Goal: Task Accomplishment & Management: Manage account settings

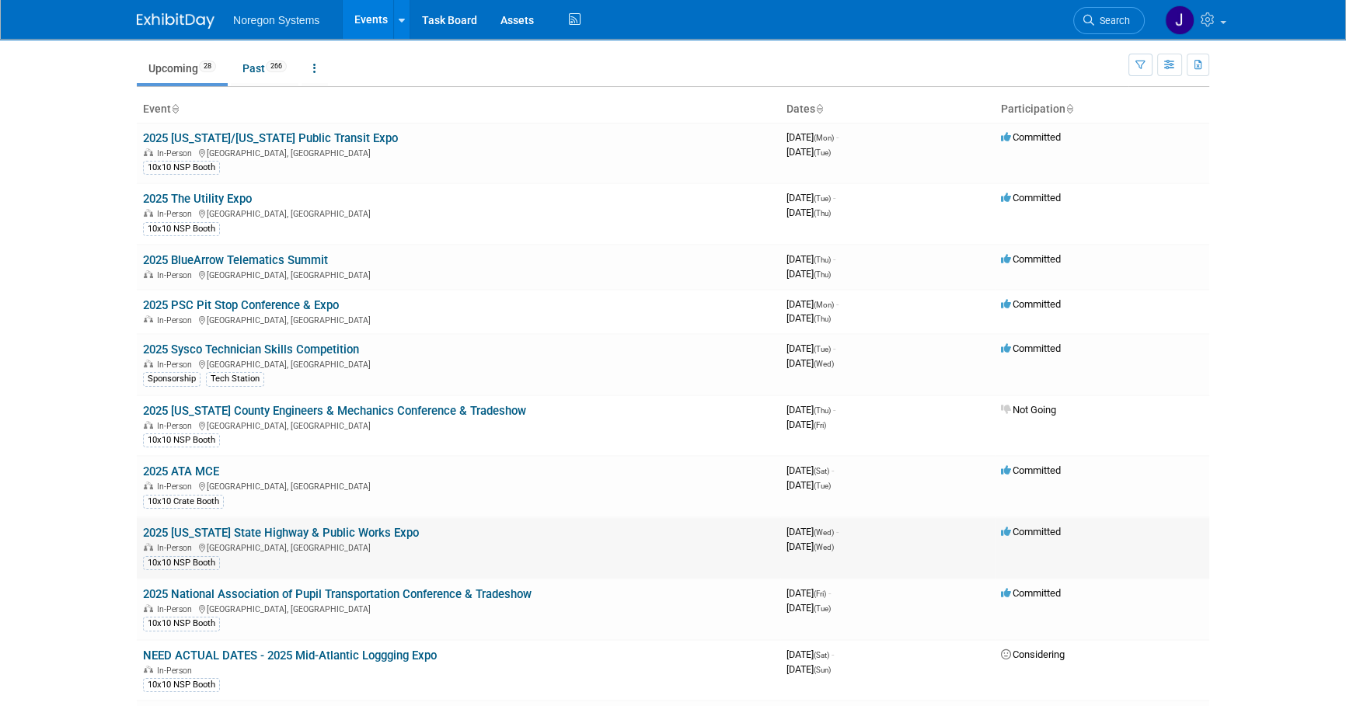
scroll to position [70, 0]
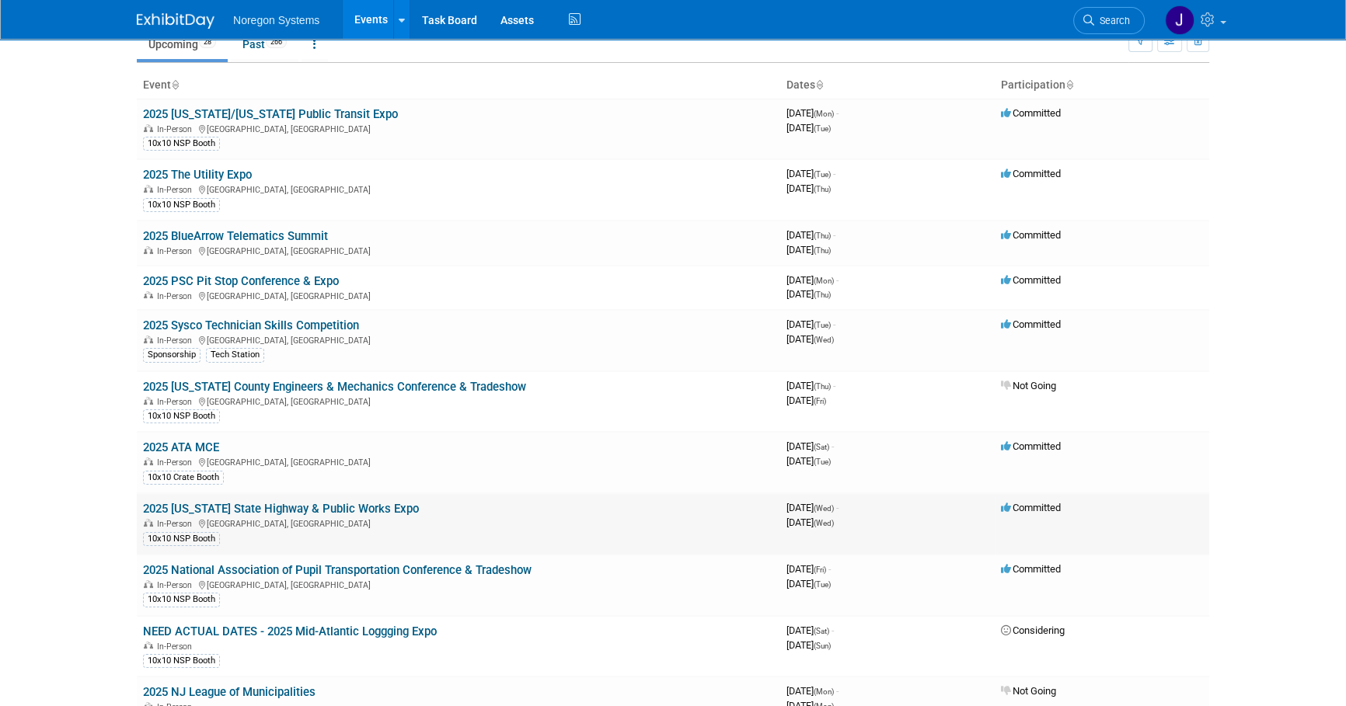
click at [294, 505] on link "2025 [US_STATE] State Highway & Public Works Expo" at bounding box center [281, 509] width 276 height 14
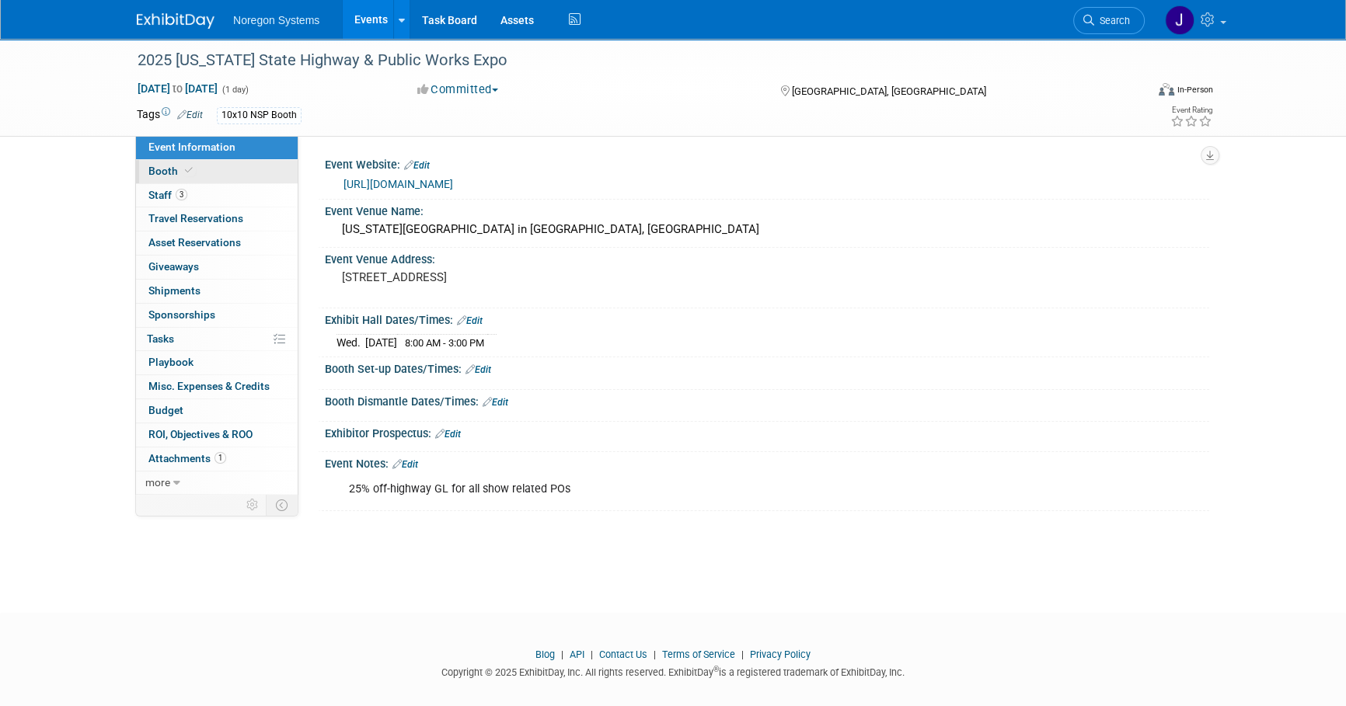
click at [263, 165] on link "Booth" at bounding box center [217, 171] width 162 height 23
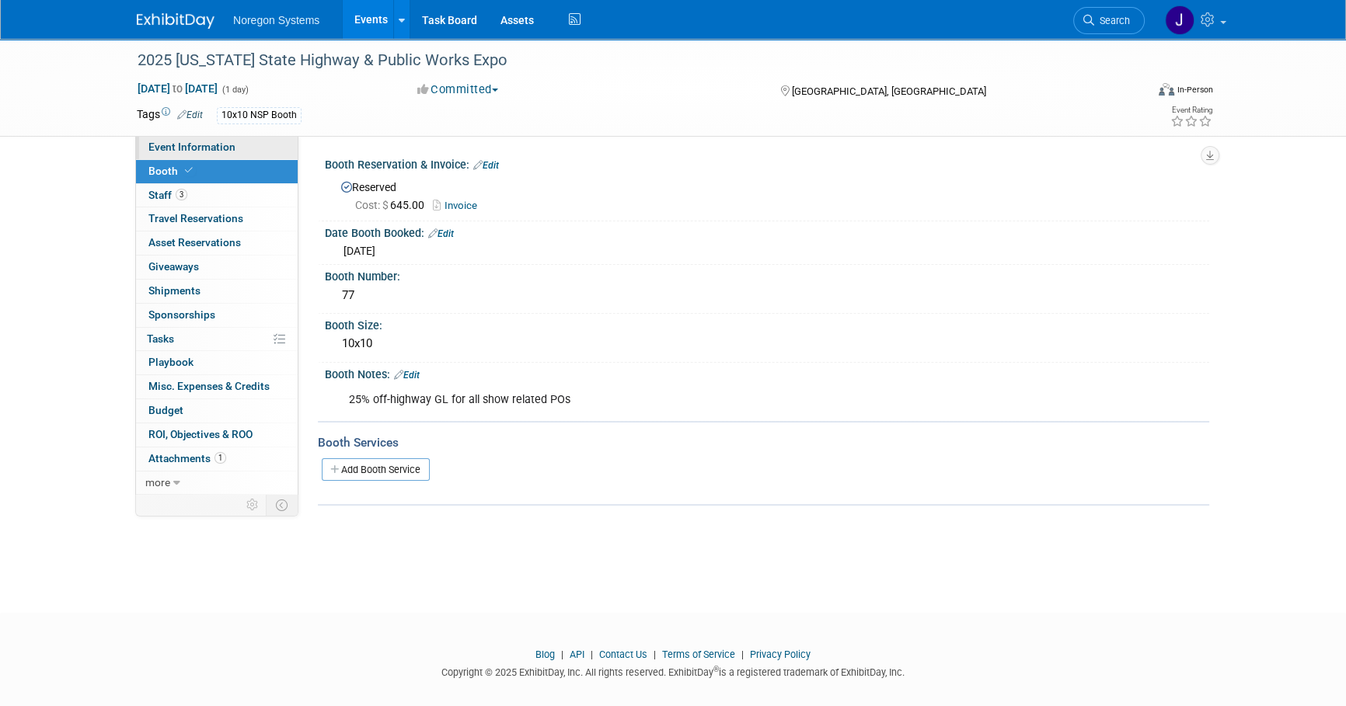
click at [210, 145] on span "Event Information" at bounding box center [191, 147] width 87 height 12
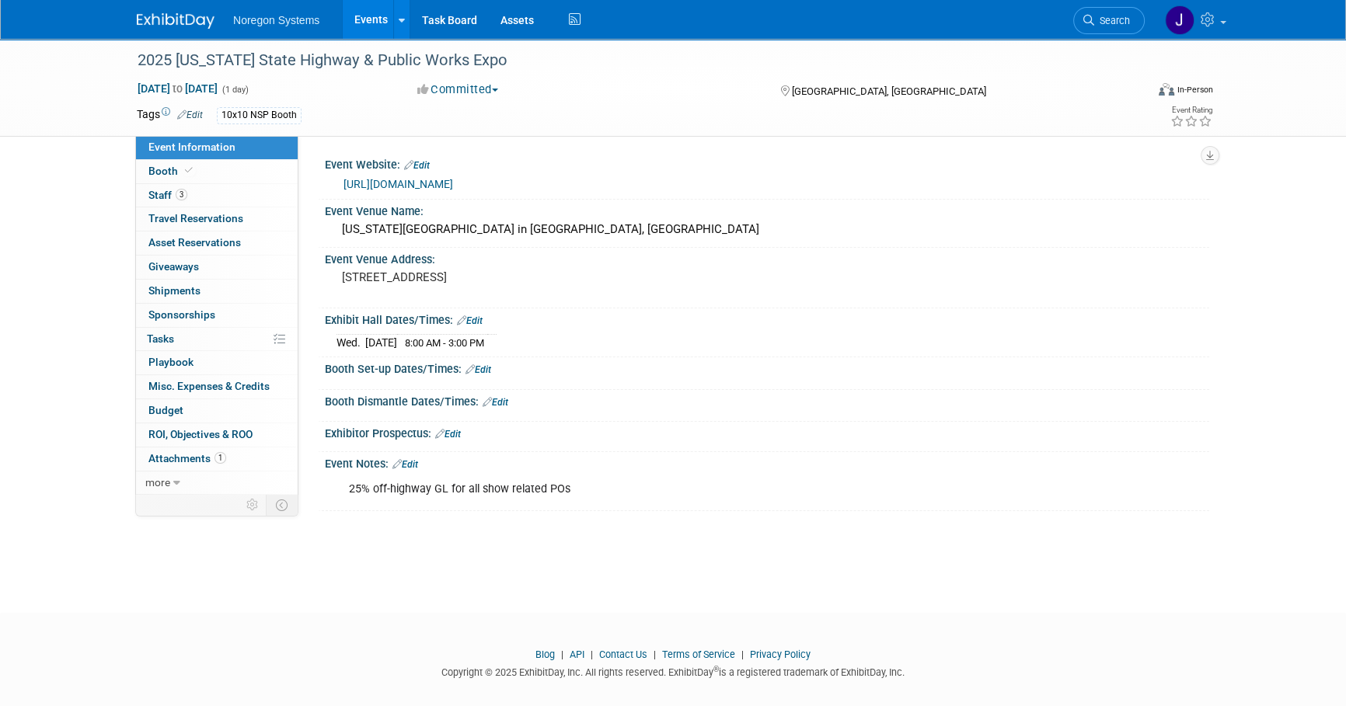
click at [486, 368] on link "Edit" at bounding box center [478, 369] width 26 height 11
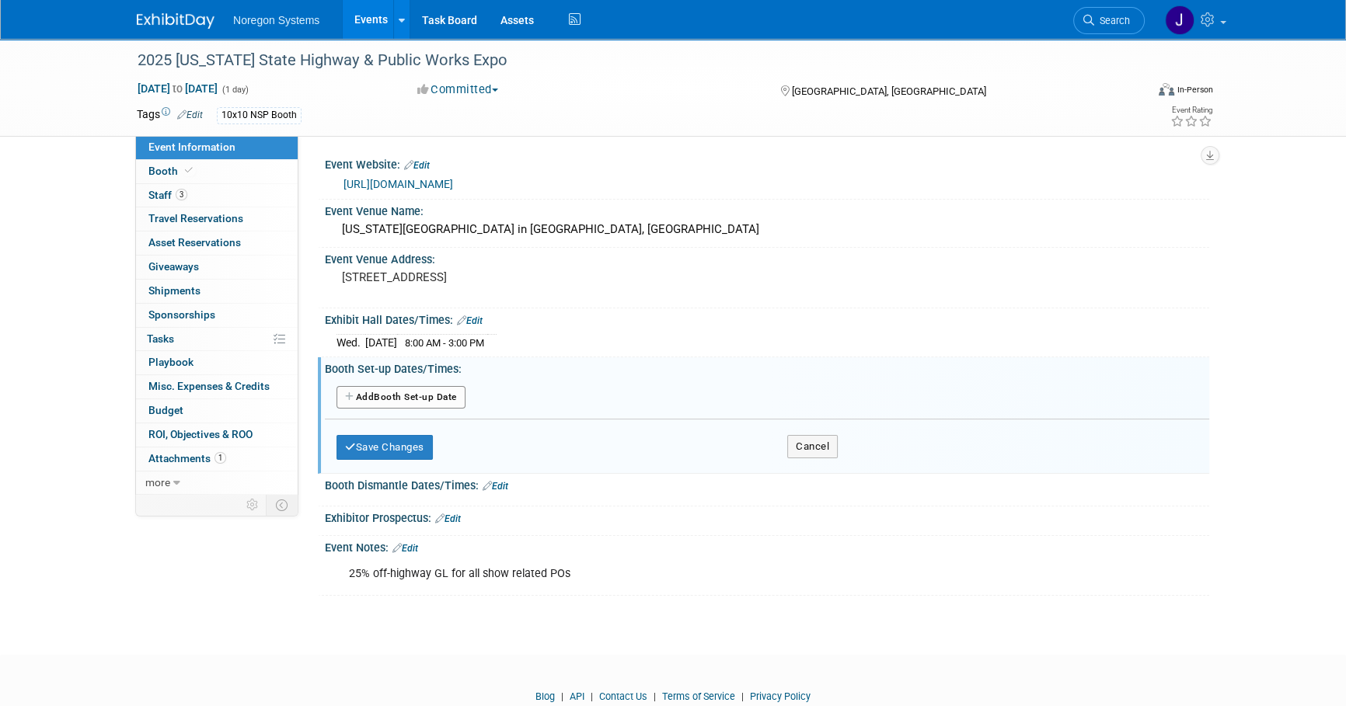
click at [439, 399] on button "Add Another Booth Set-up Date" at bounding box center [400, 397] width 129 height 23
select select "9"
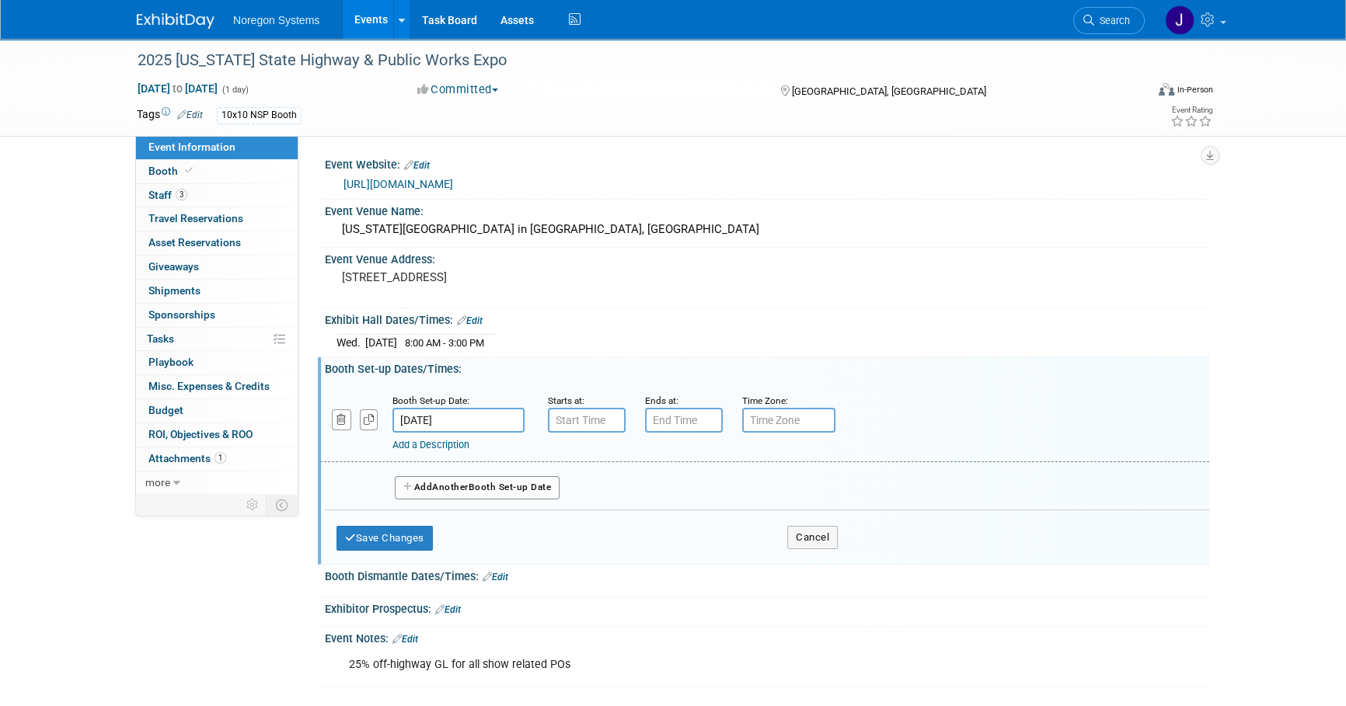
click at [500, 423] on input "Oct 29, 2025" at bounding box center [458, 420] width 132 height 25
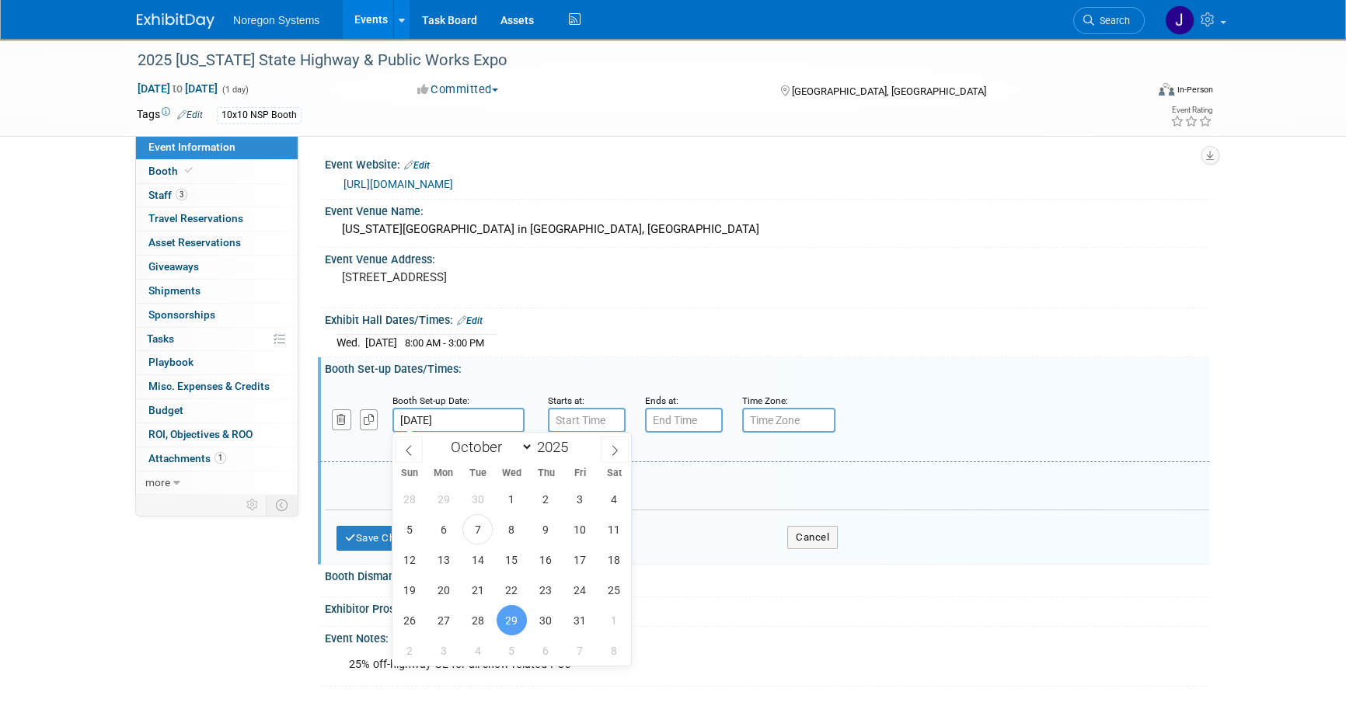
click at [514, 621] on span "29" at bounding box center [511, 620] width 30 height 30
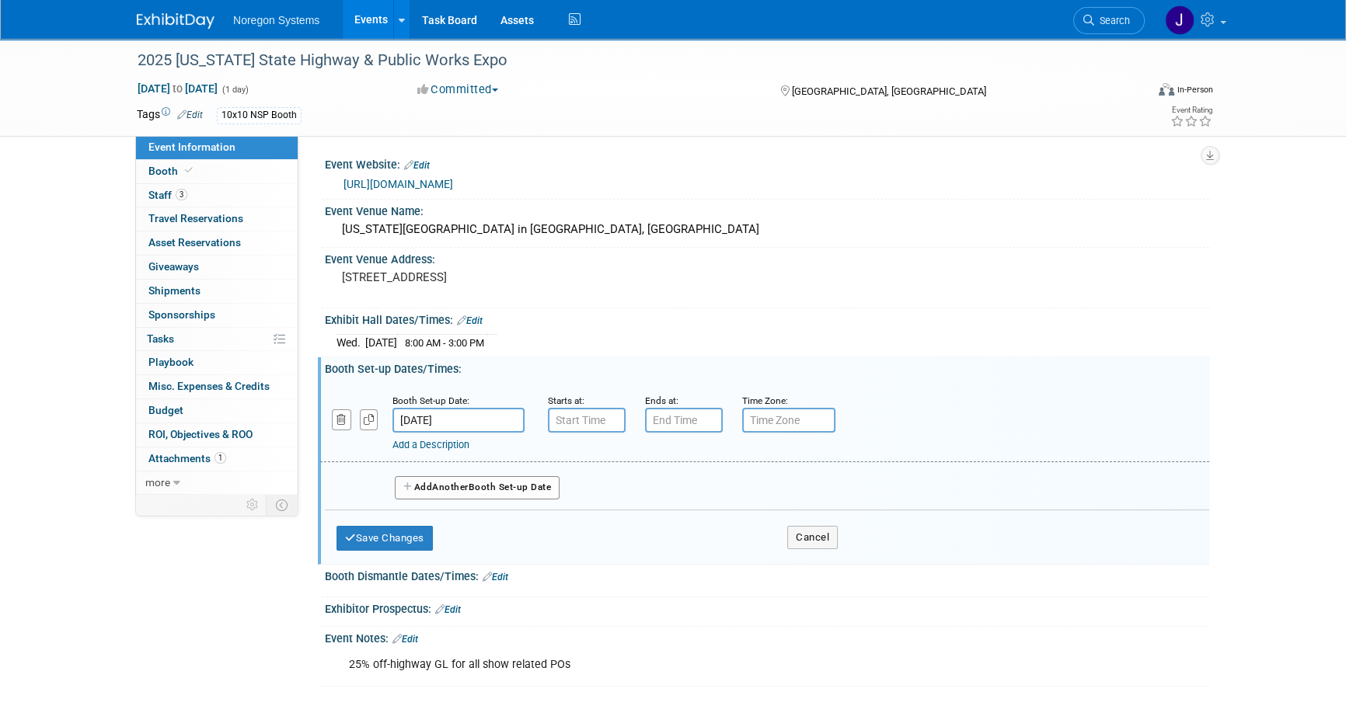
type input "7:00 AM"
click at [569, 423] on input "7:00 AM" at bounding box center [587, 420] width 78 height 25
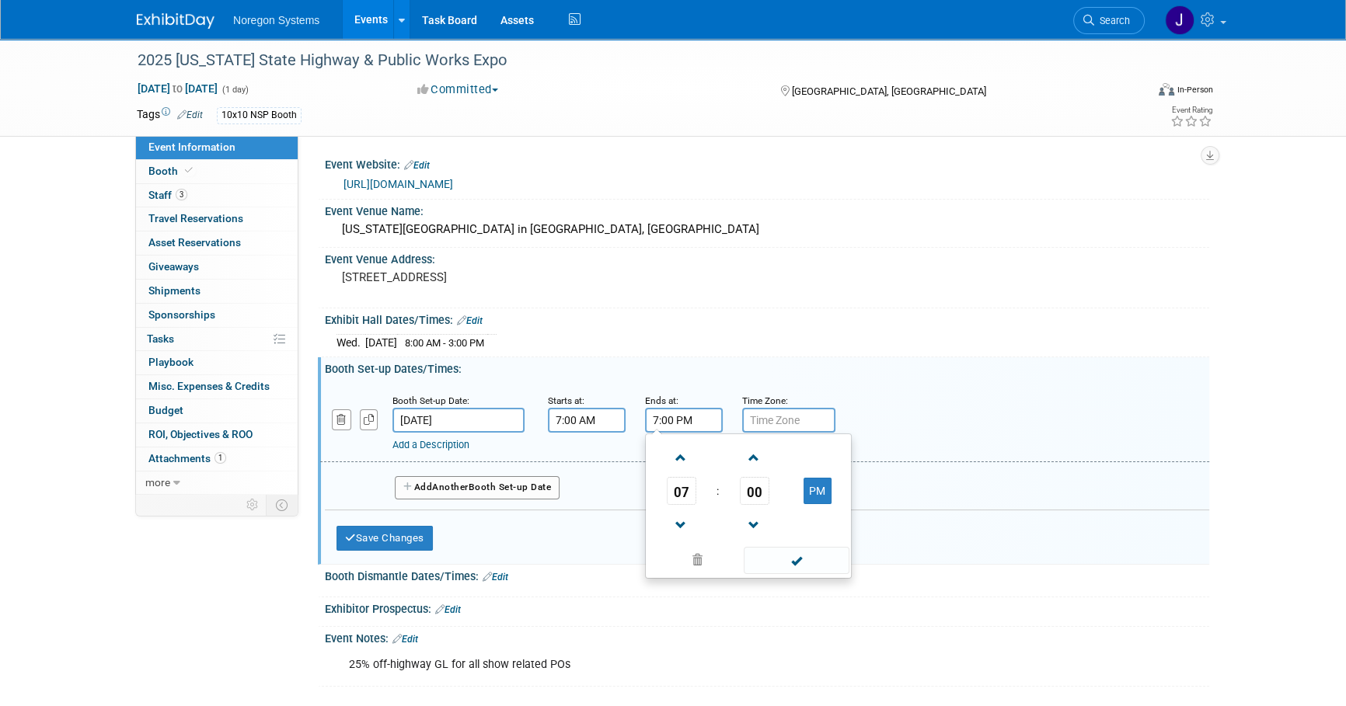
click at [676, 420] on input "7:00 PM" at bounding box center [684, 420] width 78 height 25
click at [681, 497] on span "07" at bounding box center [682, 491] width 30 height 28
click at [684, 534] on td "08" at bounding box center [674, 542] width 50 height 42
click at [828, 495] on button "PM" at bounding box center [817, 491] width 28 height 26
type input "8:00 AM"
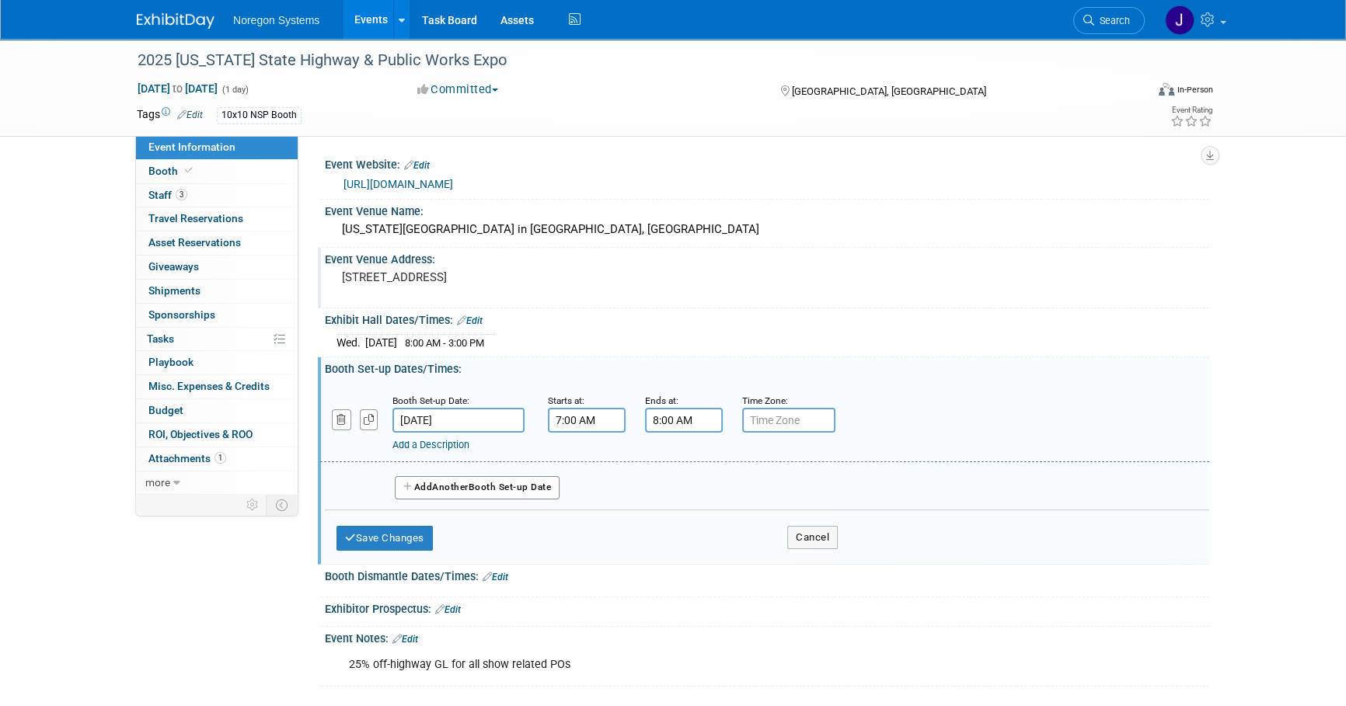
click at [785, 298] on div "Event Venue Address: 581 State Fair Blvd, Syracuse, NY 13209" at bounding box center [763, 278] width 891 height 60
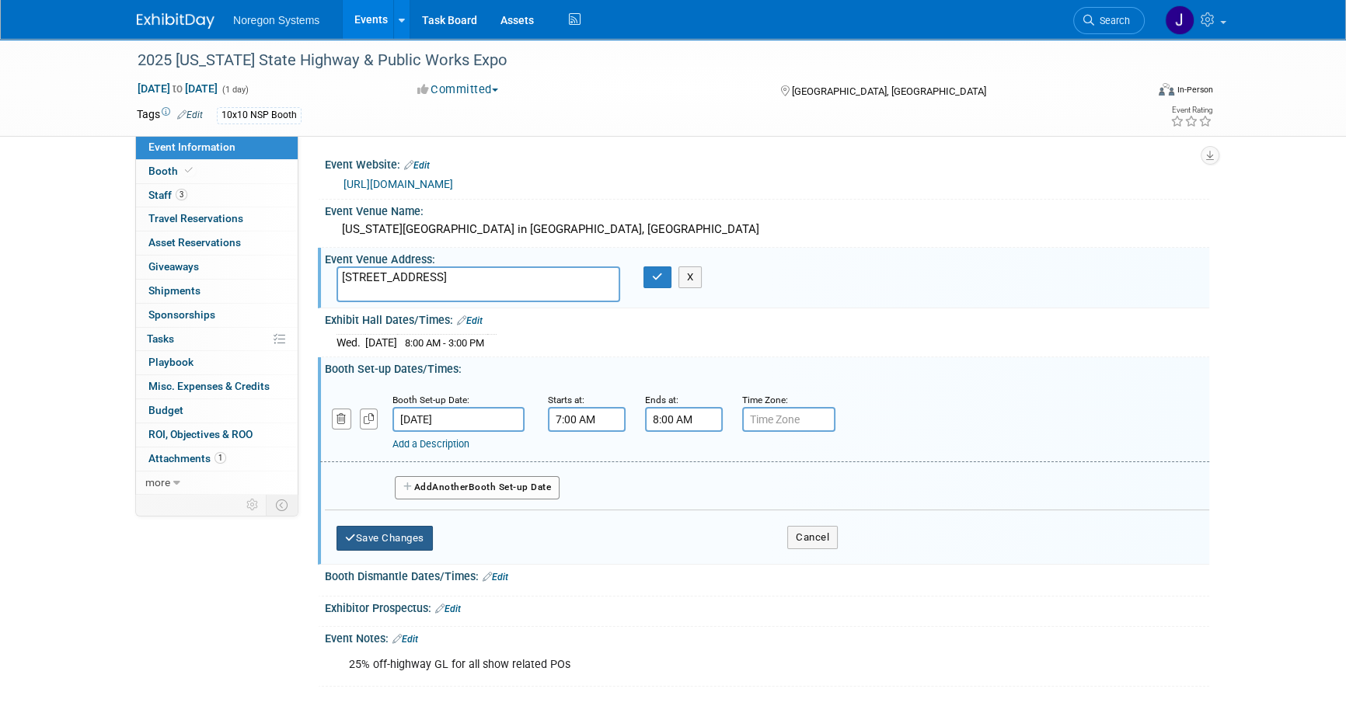
click at [405, 526] on button "Save Changes" at bounding box center [384, 538] width 96 height 25
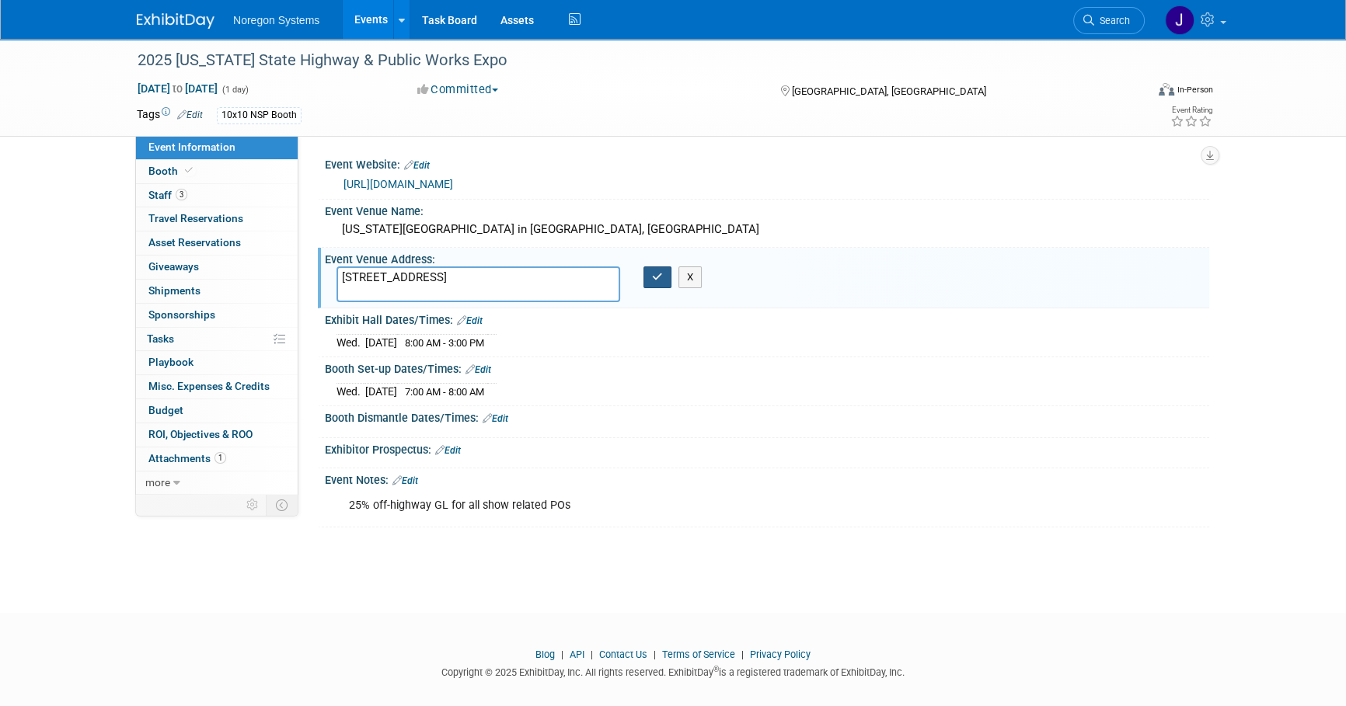
click at [659, 277] on icon "button" at bounding box center [657, 277] width 11 height 10
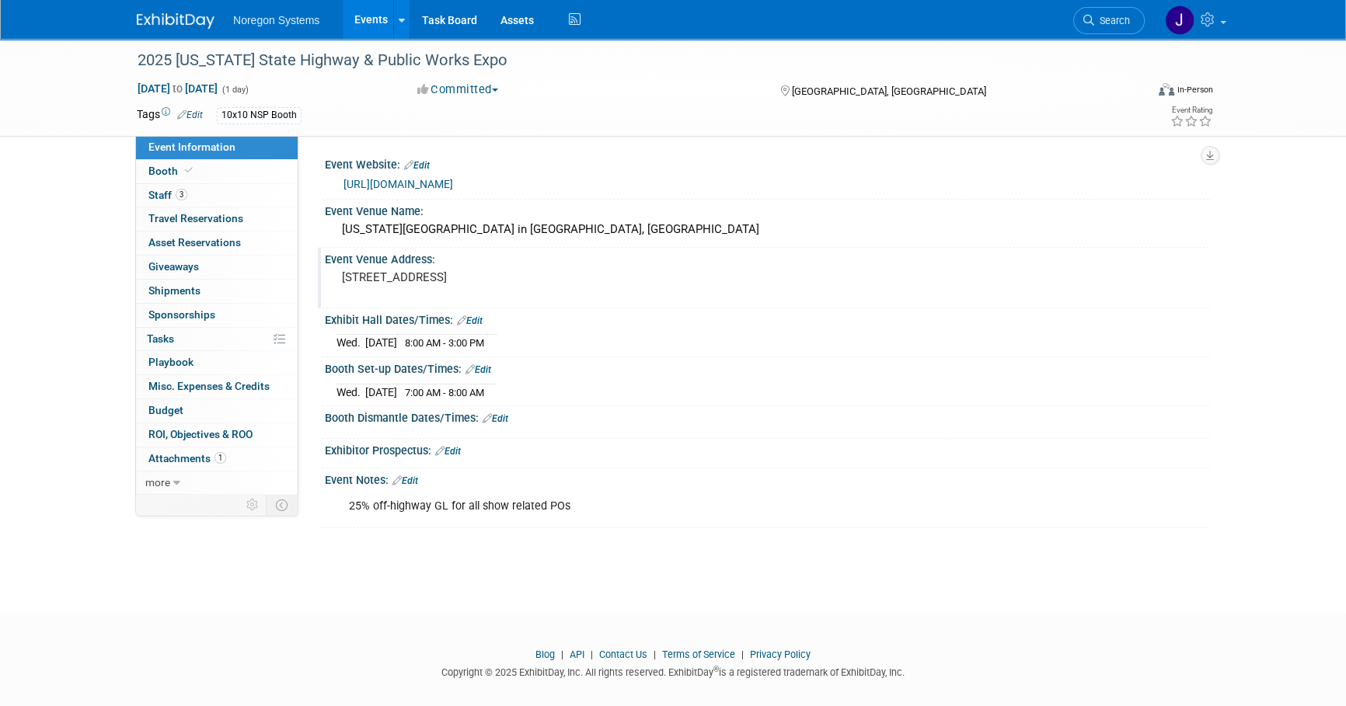
click at [504, 416] on link "Edit" at bounding box center [495, 418] width 26 height 11
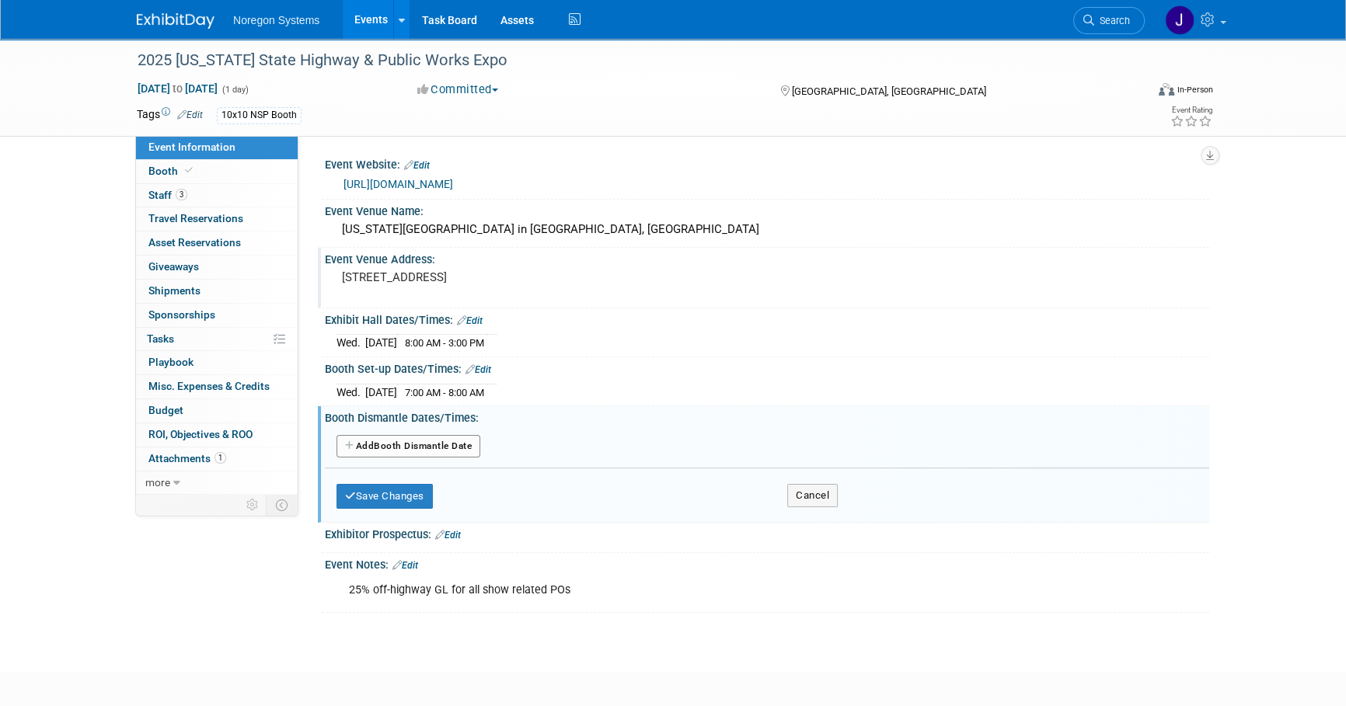
click at [440, 446] on button "Add Another Booth Dismantle Date" at bounding box center [408, 446] width 144 height 23
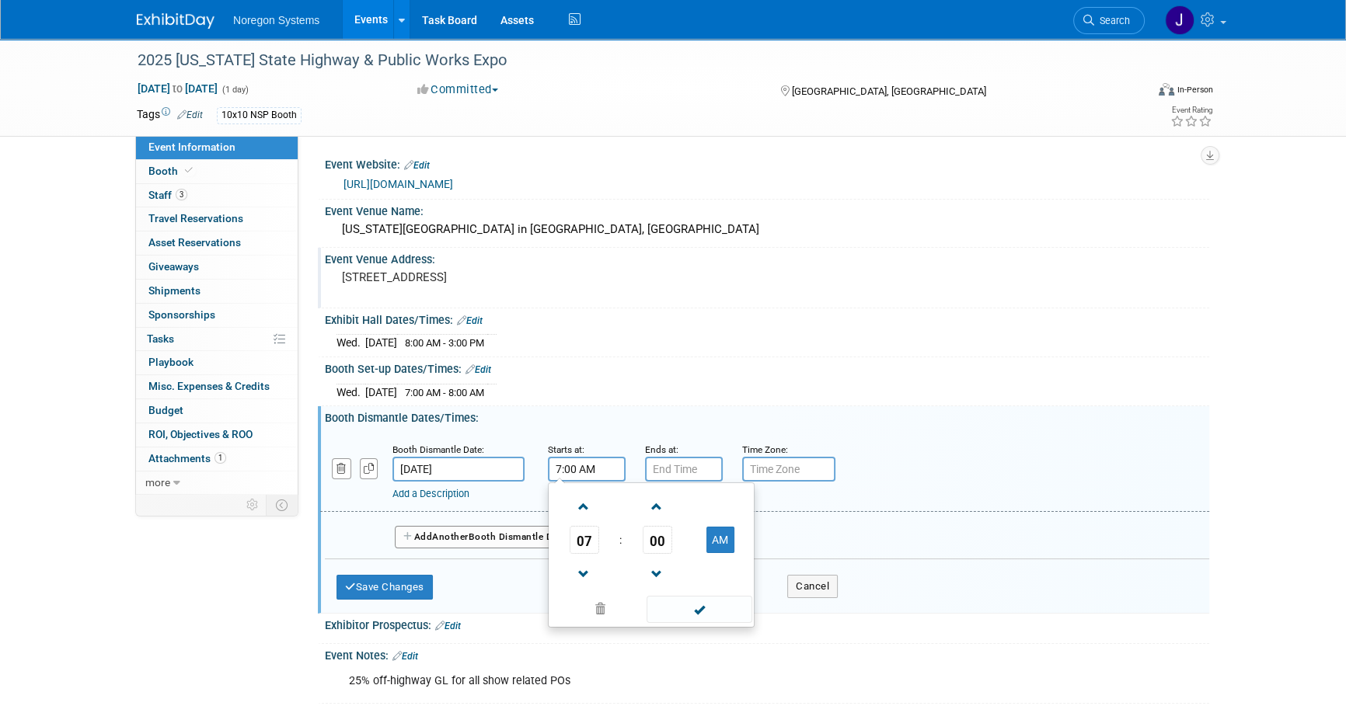
click at [601, 467] on input "7:00 AM" at bounding box center [587, 469] width 78 height 25
click at [576, 542] on span "07" at bounding box center [585, 540] width 30 height 28
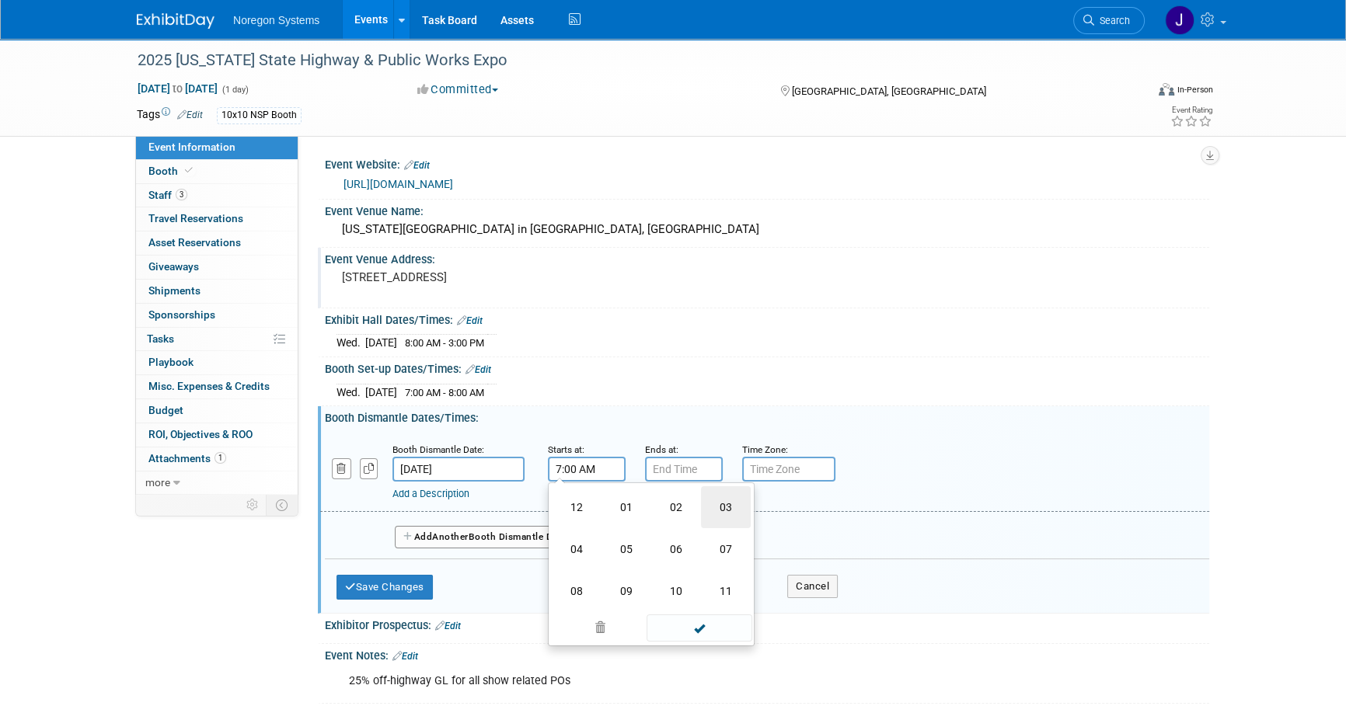
click at [714, 510] on td "03" at bounding box center [726, 507] width 50 height 42
type input "3:00 AM"
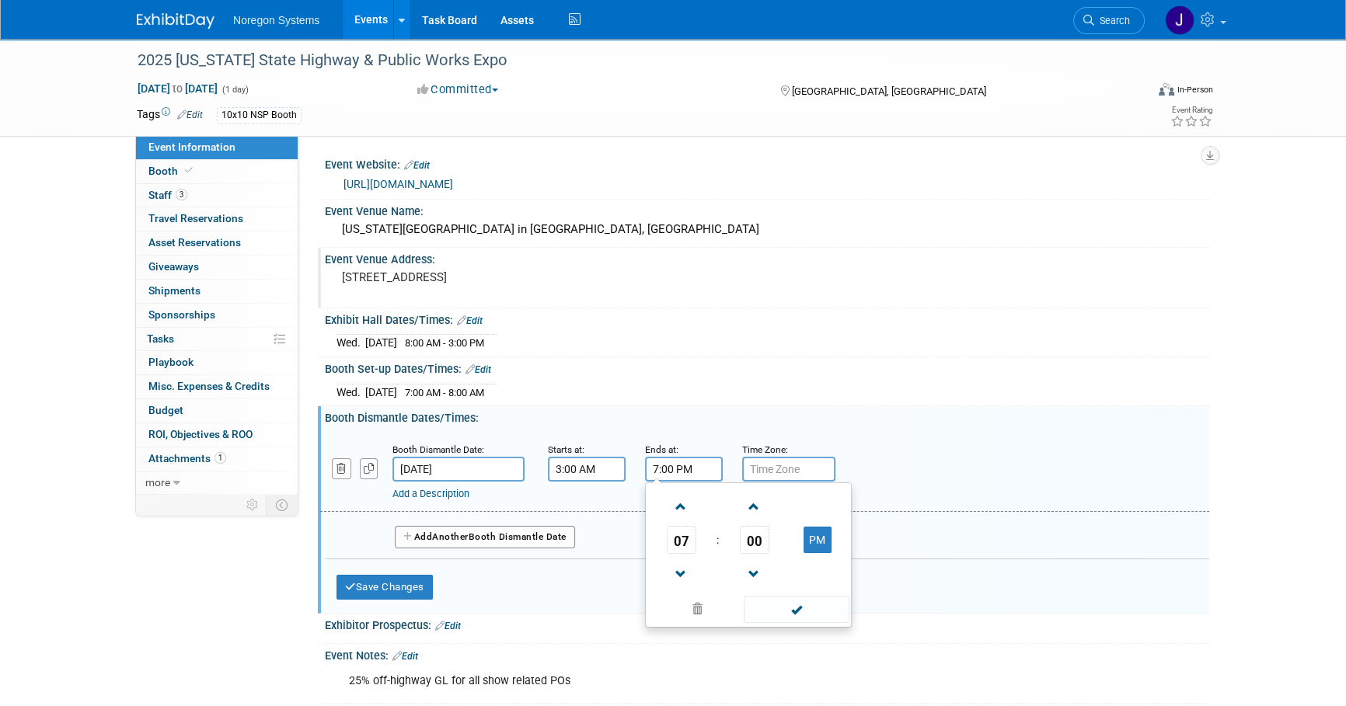
click at [703, 462] on input "7:00 PM" at bounding box center [684, 469] width 78 height 25
click at [678, 545] on span "07" at bounding box center [682, 540] width 30 height 28
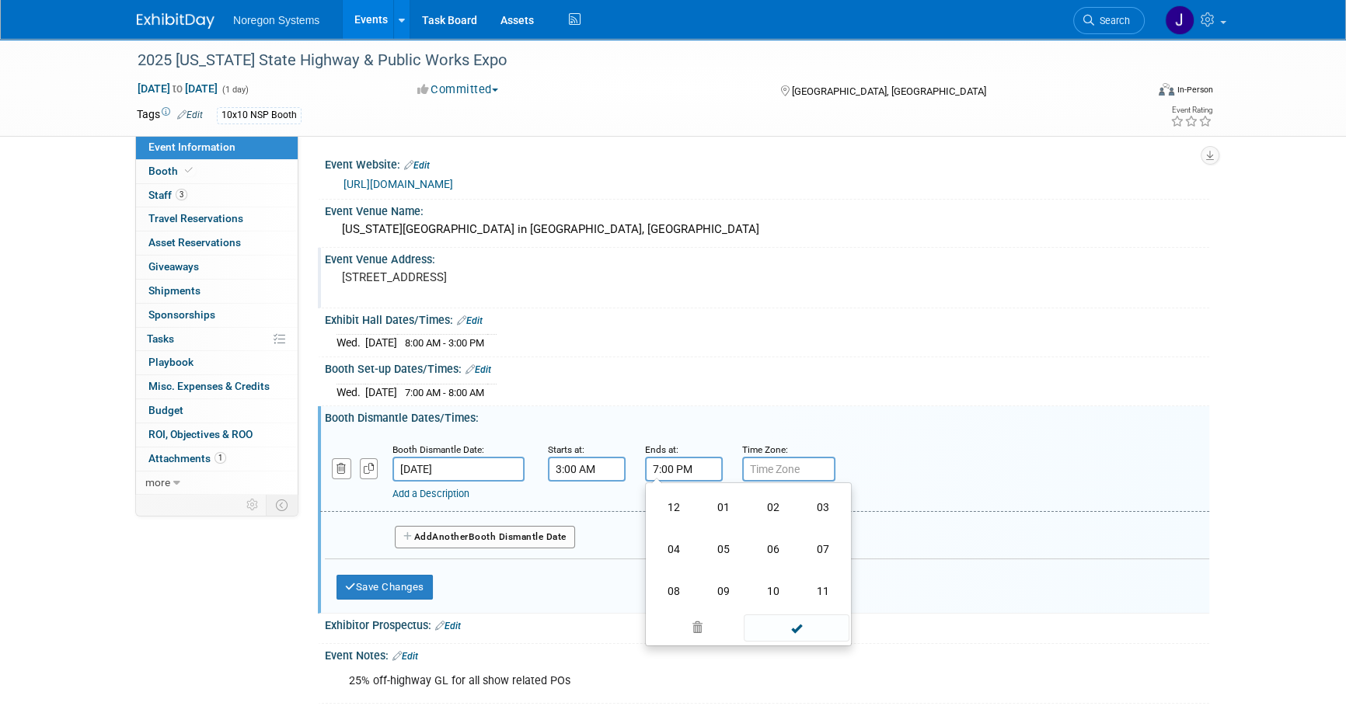
click at [668, 583] on td "08" at bounding box center [674, 591] width 50 height 42
type input "8:00 PM"
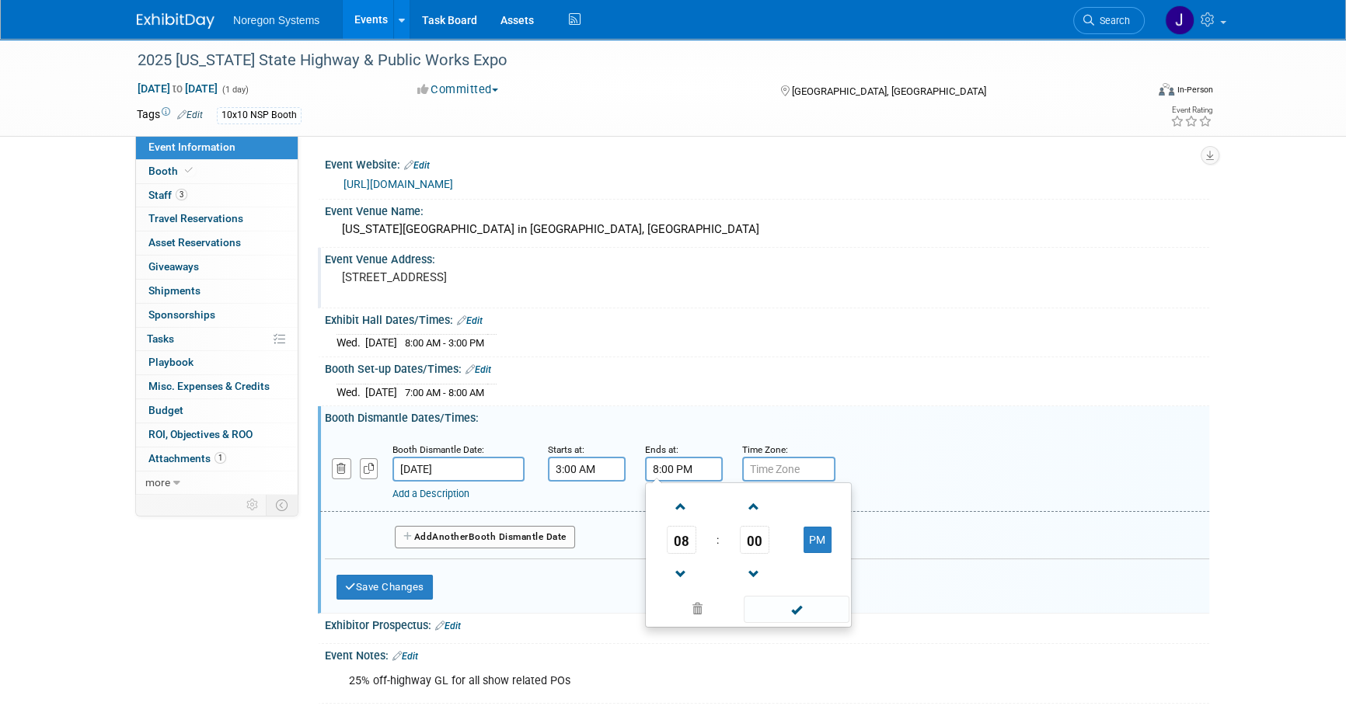
click at [778, 400] on div "Booth Set-up Dates/Times: Edit Wed. Oct 29, 2025 7:00 AM - 8:00 AM Save Changes…" at bounding box center [763, 381] width 891 height 49
click at [411, 560] on div "Save Changes Cancel" at bounding box center [586, 583] width 501 height 48
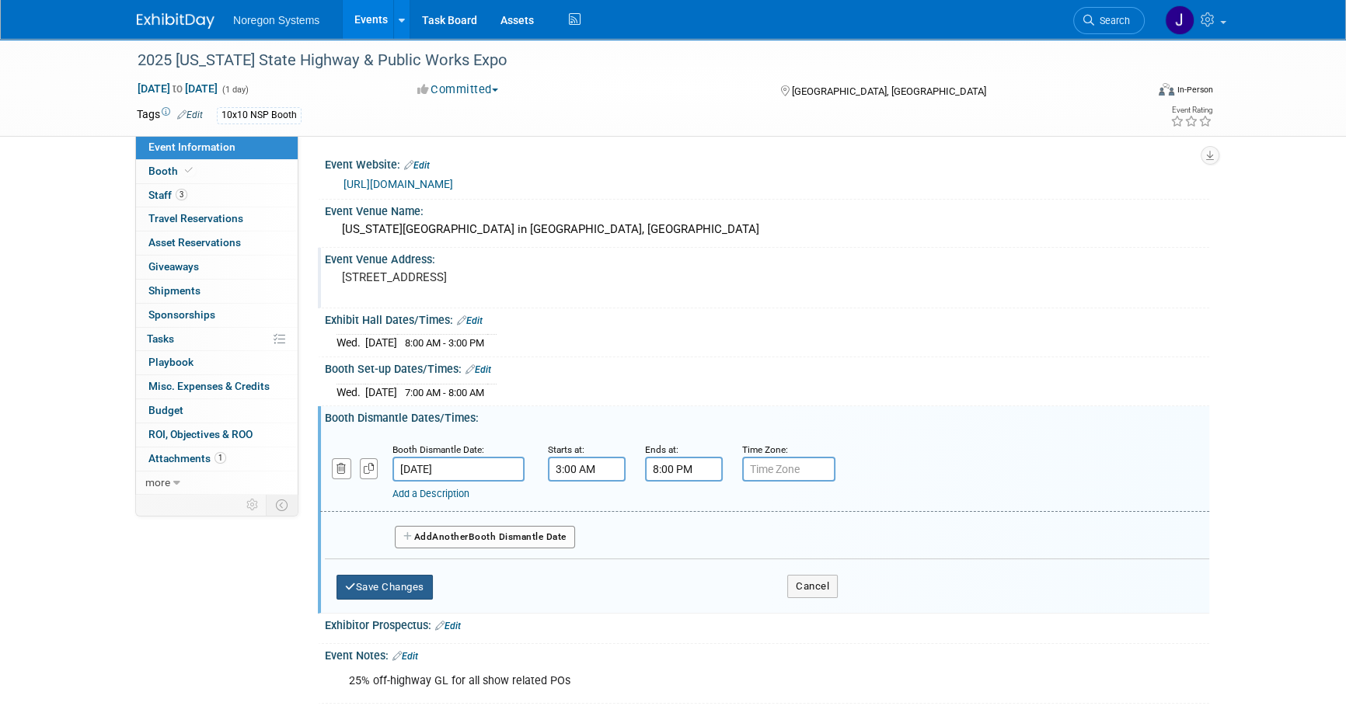
click at [406, 576] on button "Save Changes" at bounding box center [384, 587] width 96 height 25
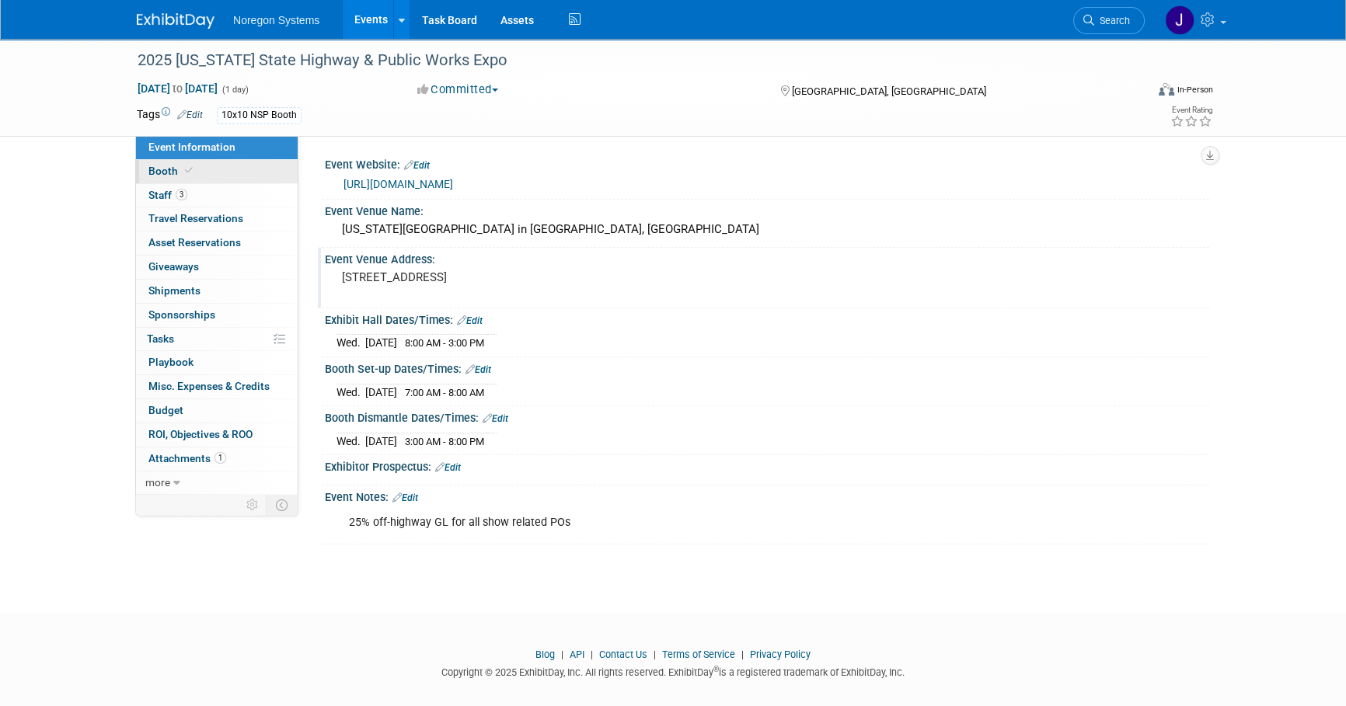
click at [202, 171] on link "Booth" at bounding box center [217, 171] width 162 height 23
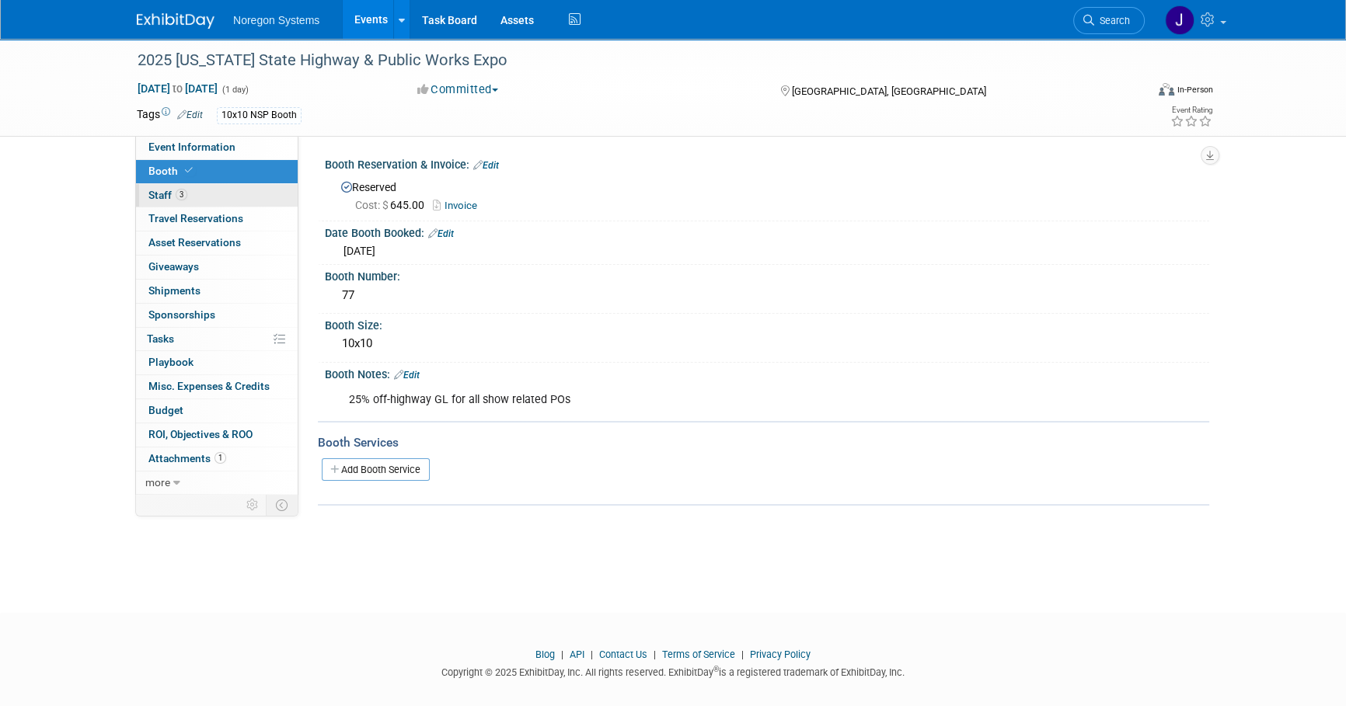
click at [210, 193] on link "3 Staff 3" at bounding box center [217, 195] width 162 height 23
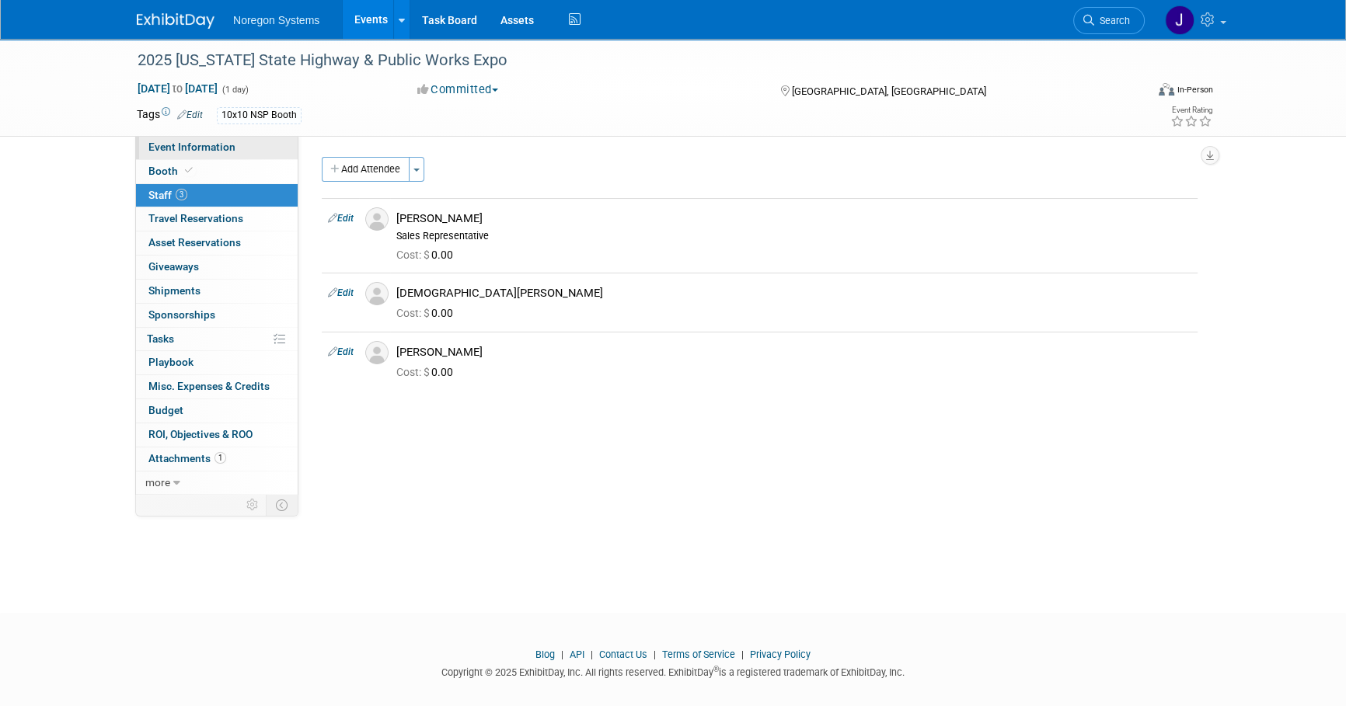
click at [235, 148] on link "Event Information" at bounding box center [217, 147] width 162 height 23
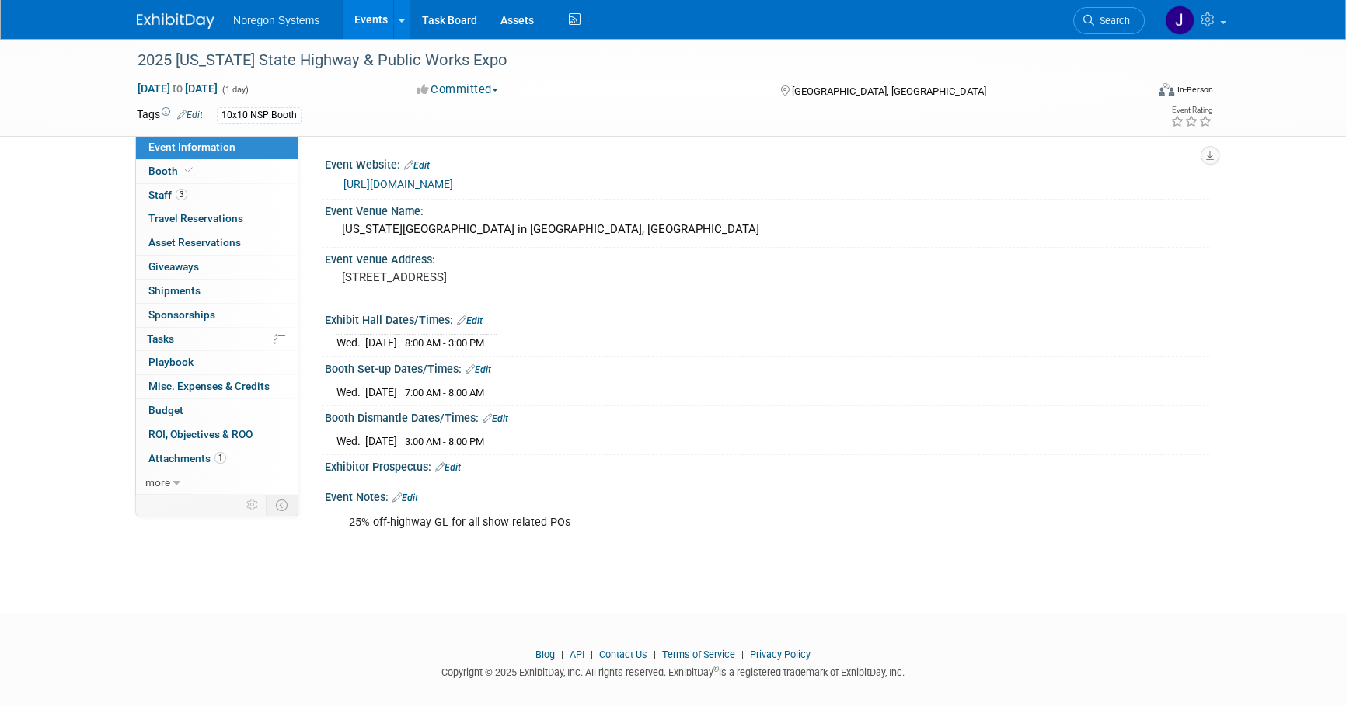
click at [486, 371] on link "Edit" at bounding box center [478, 369] width 26 height 11
select select "9"
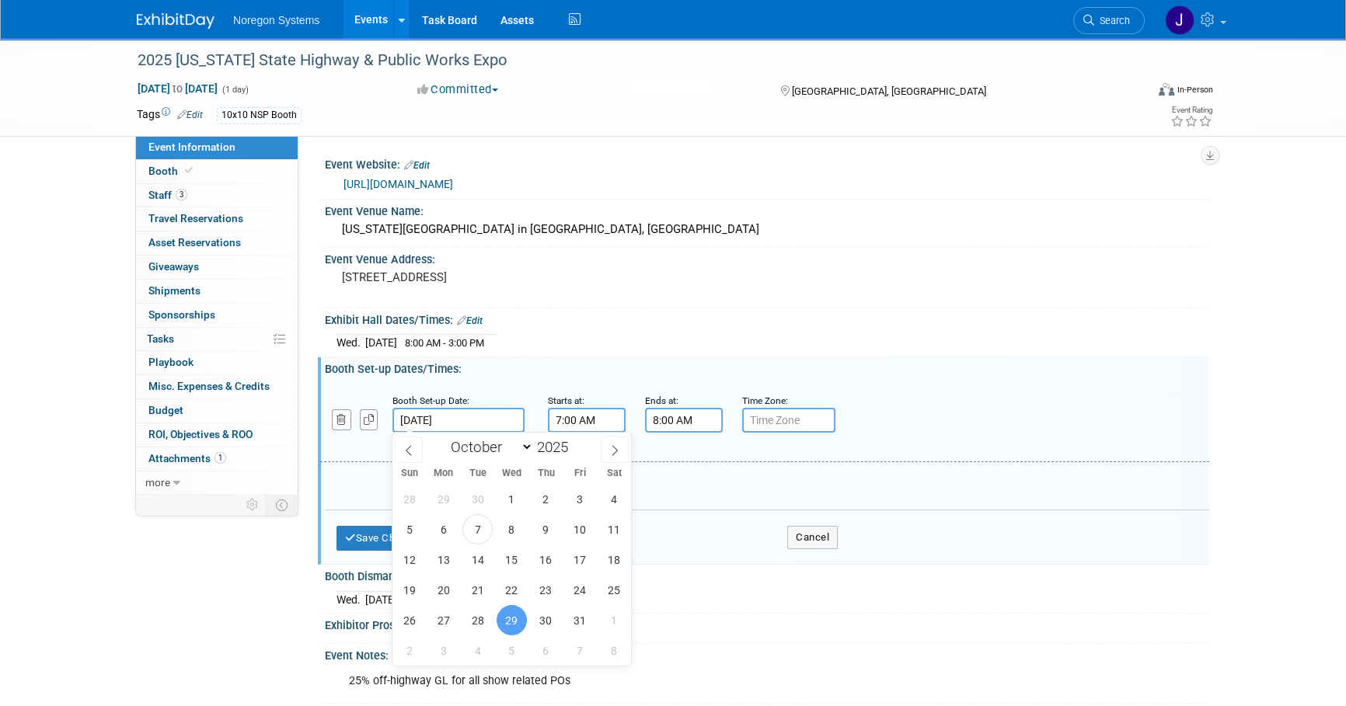
click at [494, 421] on input "Oct 29, 2025" at bounding box center [458, 420] width 132 height 25
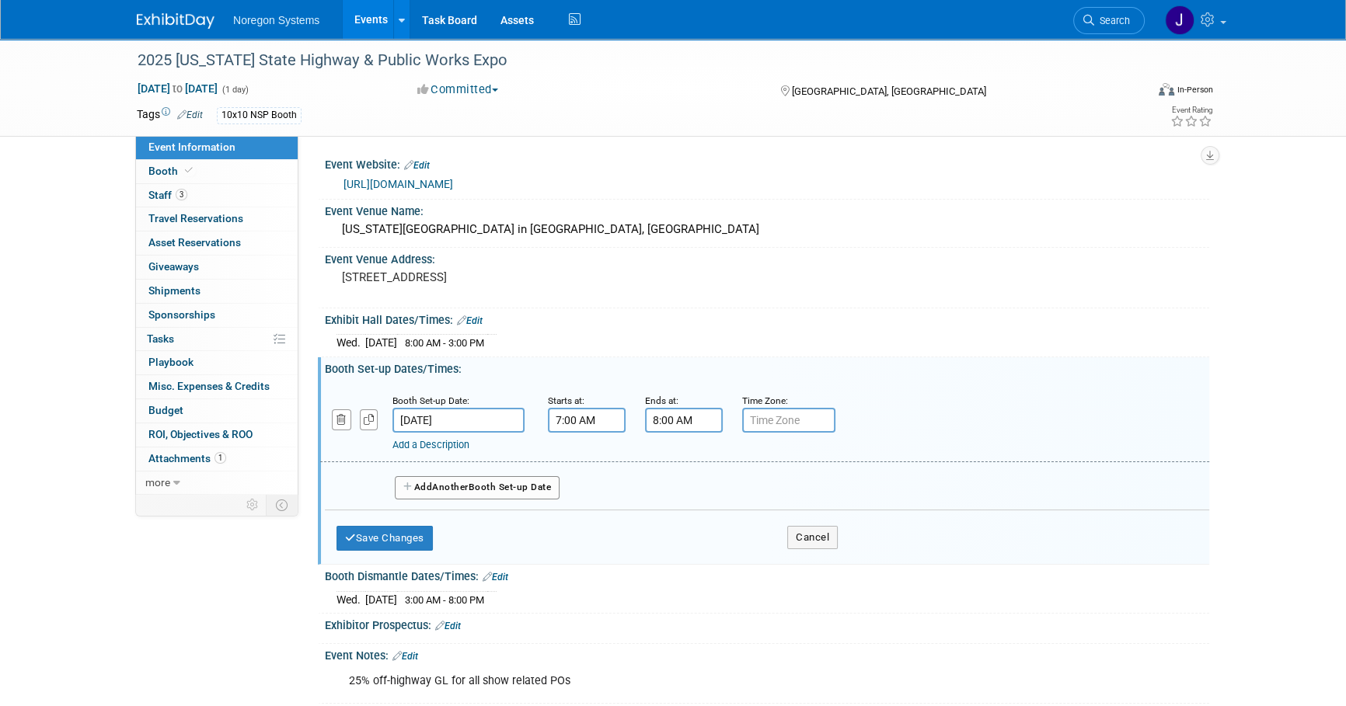
click at [744, 351] on div "Exhibit Hall Dates/Times: Edit Wed. Oct 29, 2025 8:00 AM - 3:00 PM Save Changes" at bounding box center [763, 332] width 891 height 49
click at [555, 480] on button "Add Another Booth Set-up Date" at bounding box center [477, 487] width 165 height 23
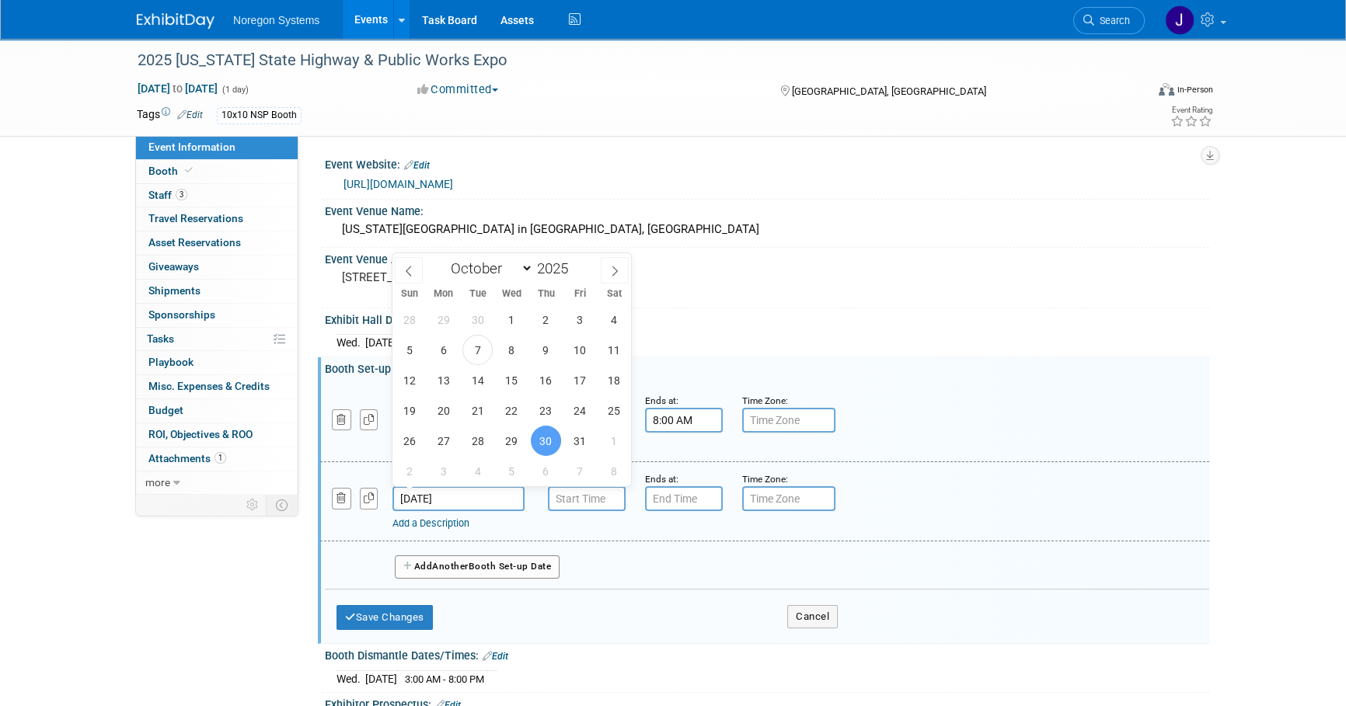
click at [482, 493] on input "Oct 30, 2025" at bounding box center [458, 498] width 132 height 25
click at [486, 441] on span "28" at bounding box center [477, 441] width 30 height 30
type input "Oct 28, 2025"
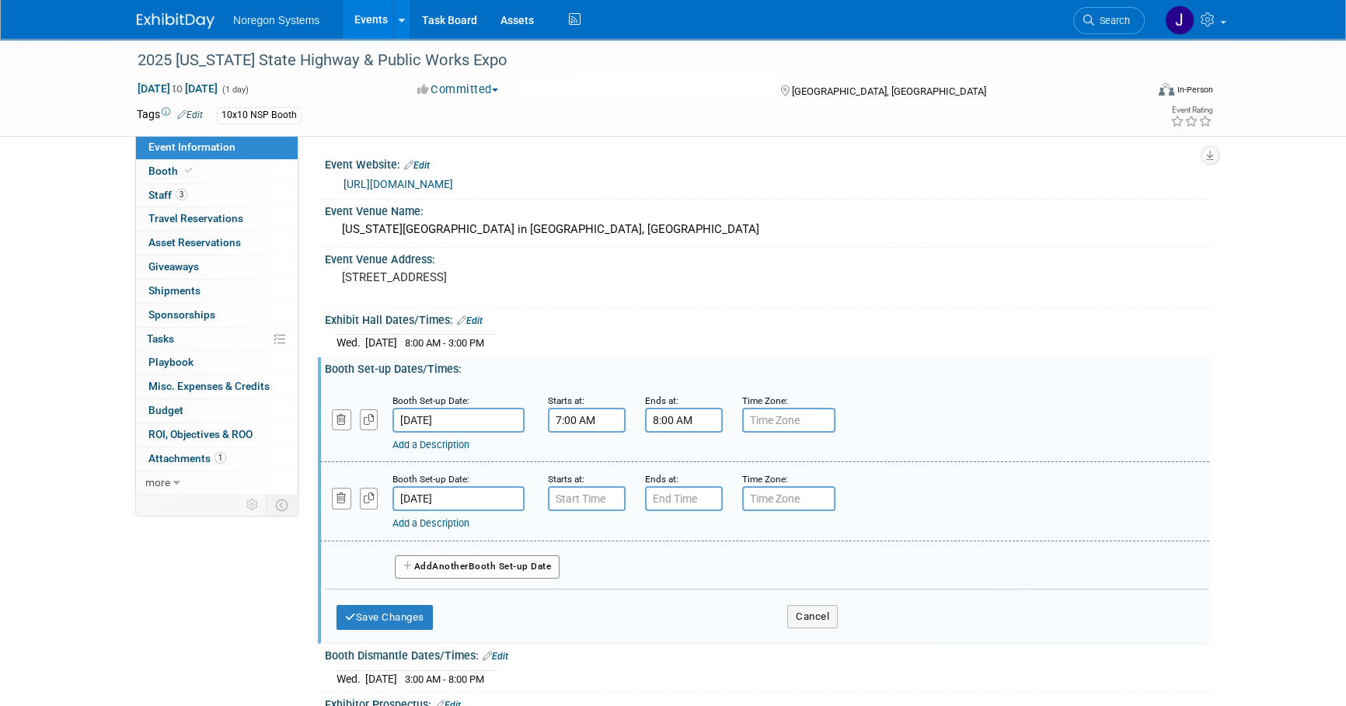
click at [487, 417] on input "Oct 29, 2025" at bounding box center [458, 420] width 132 height 25
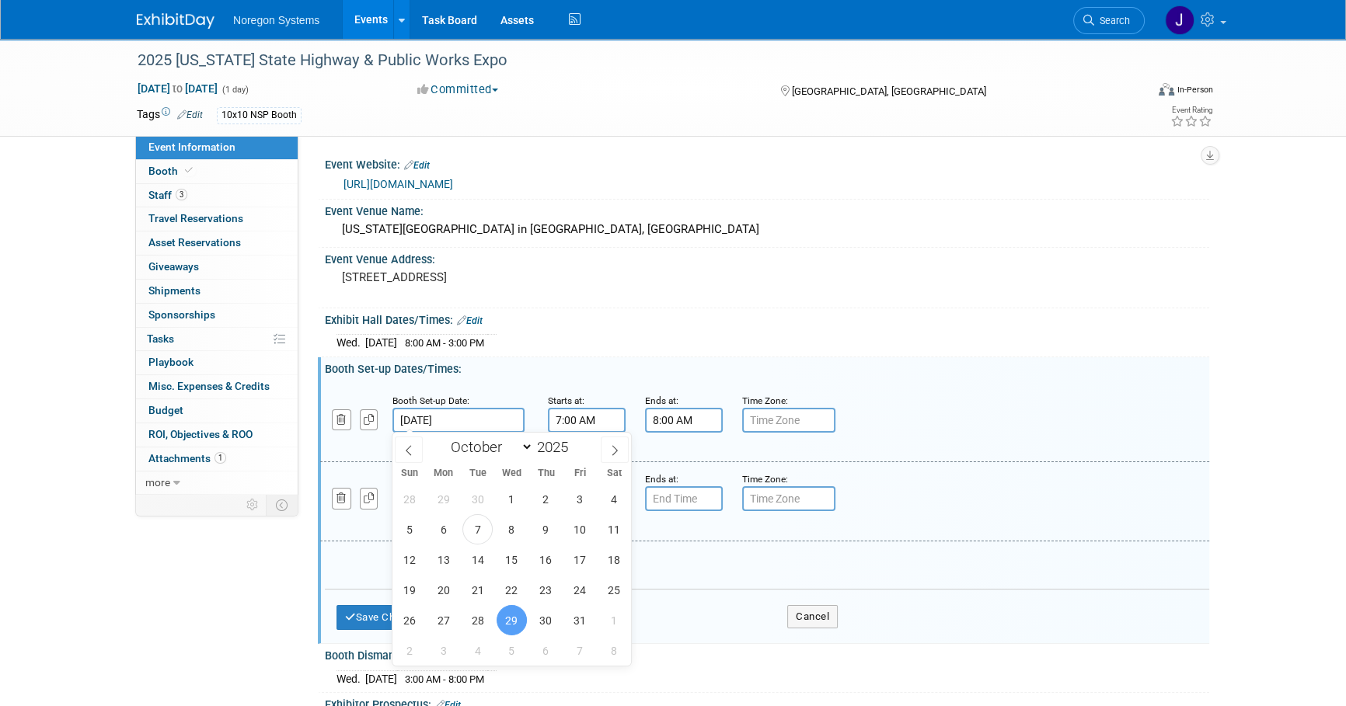
click at [570, 363] on div "Booth Set-up Dates/Times: Edit" at bounding box center [767, 366] width 884 height 19
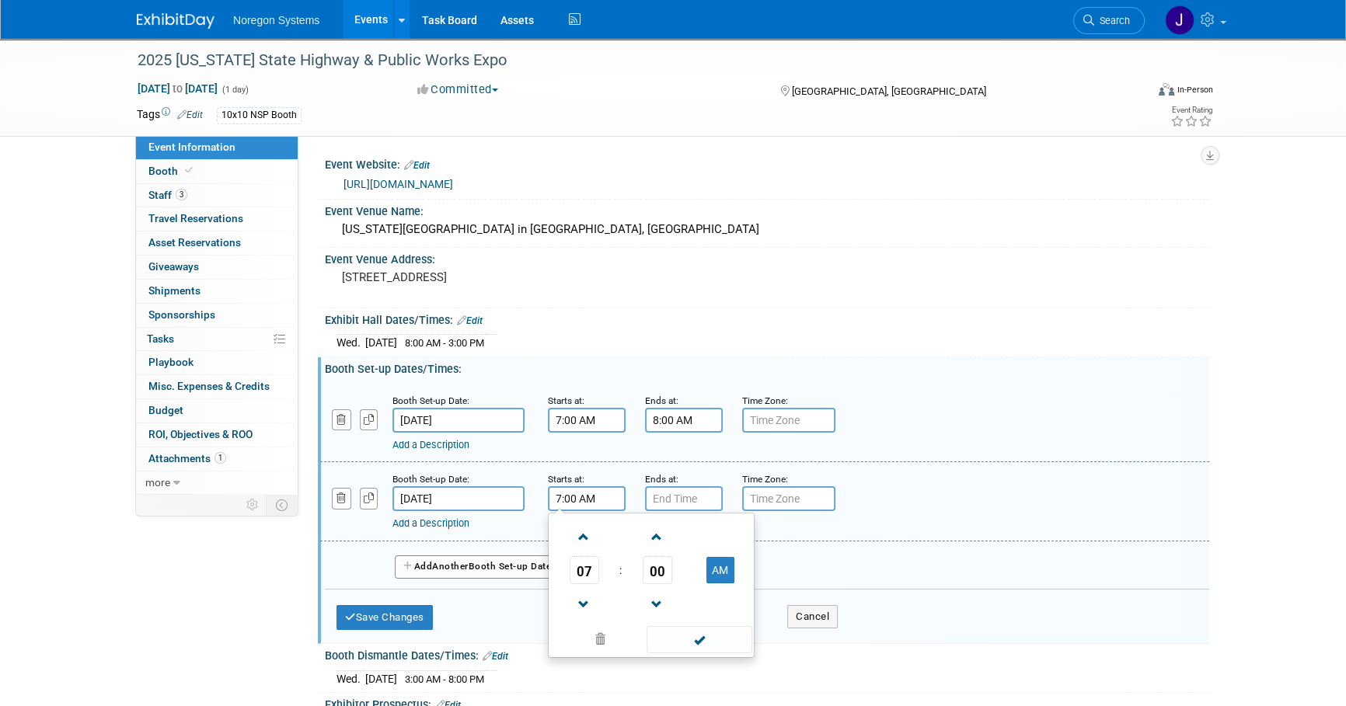
click at [573, 502] on input "7:00 AM" at bounding box center [587, 498] width 78 height 25
click at [589, 568] on span "07" at bounding box center [585, 570] width 30 height 28
click at [679, 627] on td "10" at bounding box center [676, 622] width 50 height 42
type input "10:00 AM"
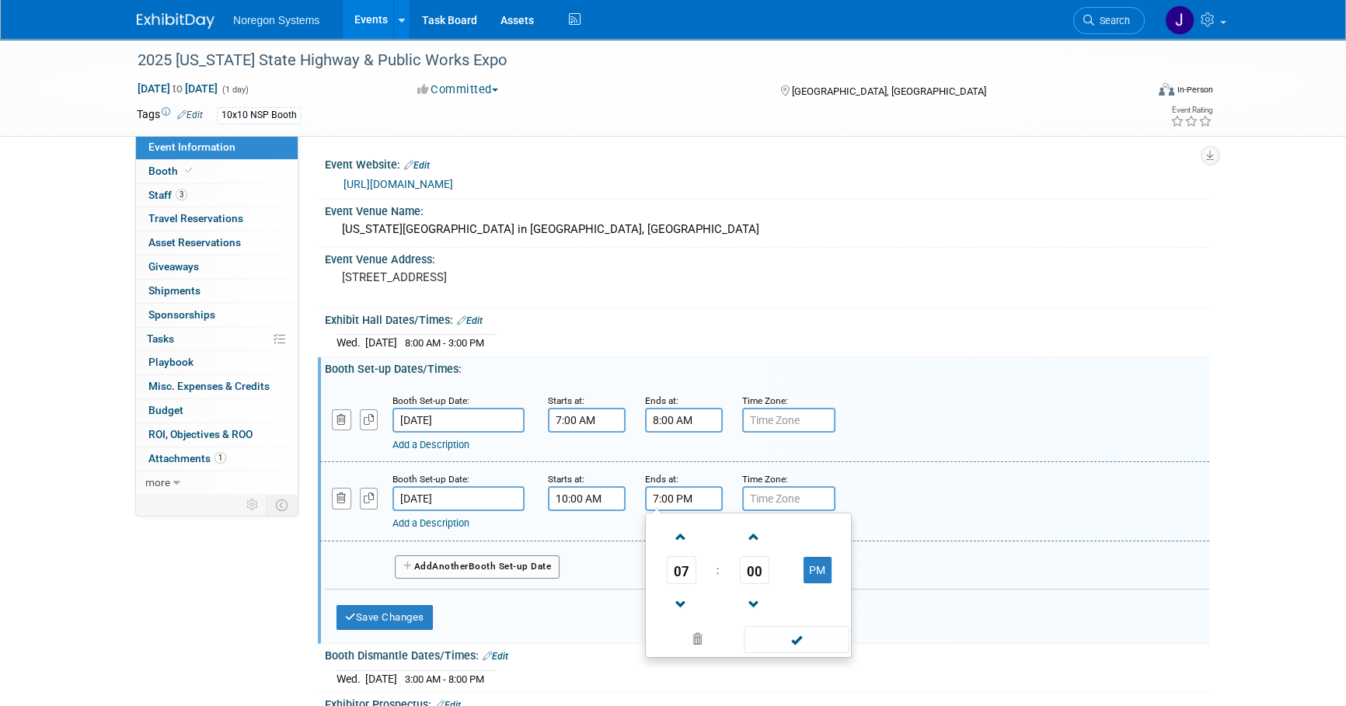
click at [691, 499] on input "7:00 PM" at bounding box center [684, 498] width 78 height 25
click at [685, 566] on span "07" at bounding box center [682, 570] width 30 height 28
click at [768, 592] on td "06" at bounding box center [773, 580] width 50 height 42
type input "6:00 PM"
click at [881, 495] on div "Add a Description Description:" at bounding box center [764, 501] width 912 height 60
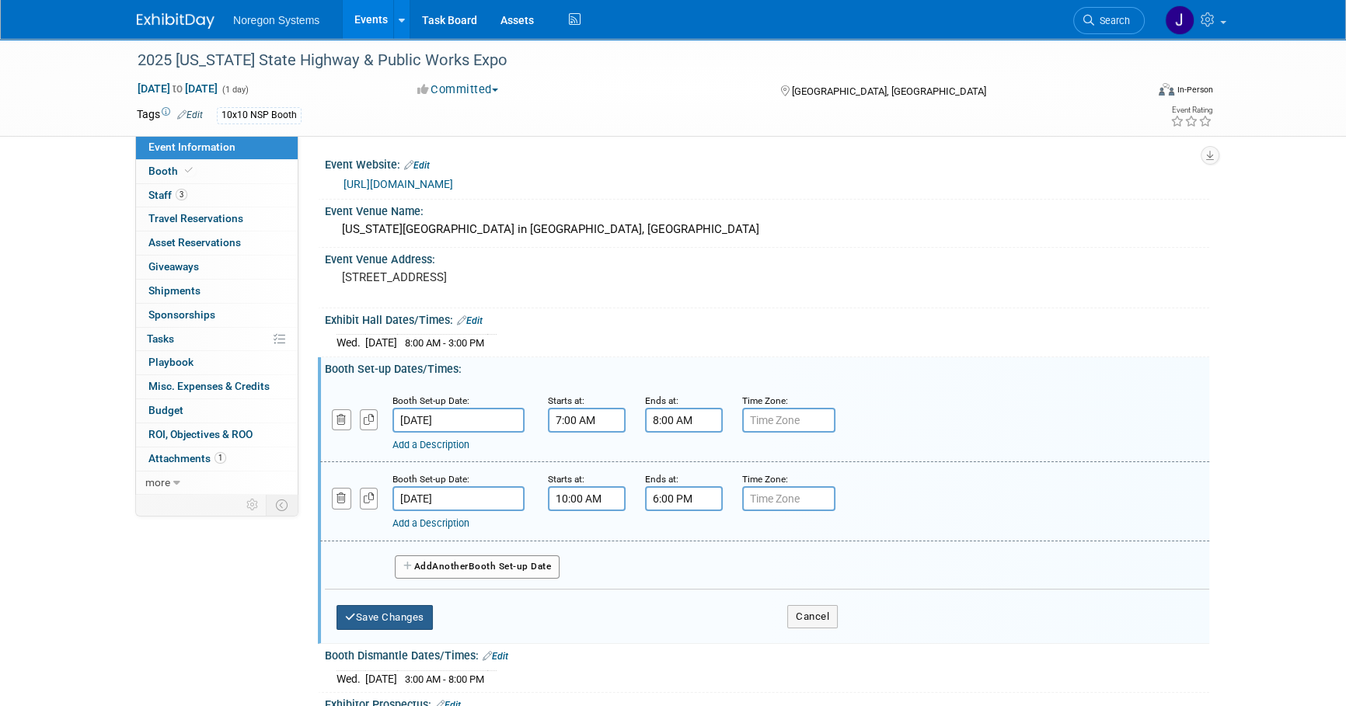
click at [396, 615] on button "Save Changes" at bounding box center [384, 617] width 96 height 25
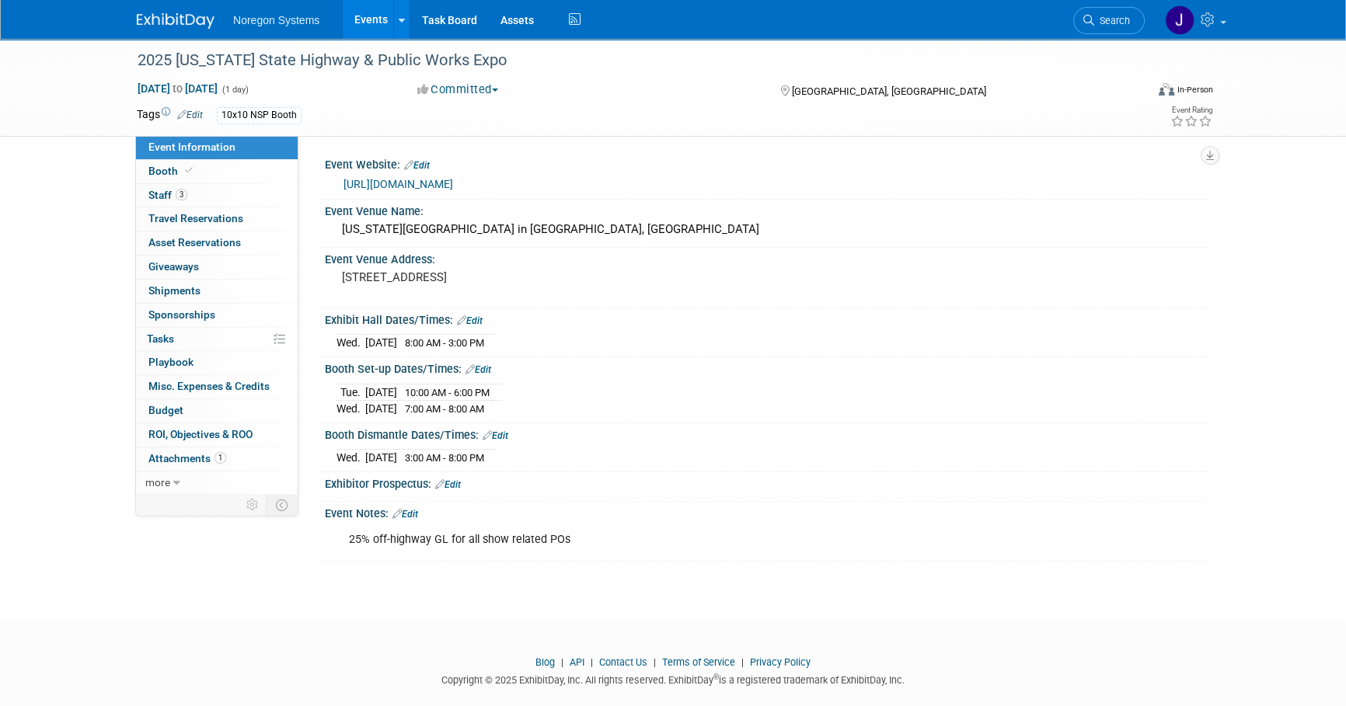
click at [845, 427] on div "Booth Dismantle Dates/Times: Edit" at bounding box center [767, 433] width 884 height 20
click at [239, 169] on link "Booth" at bounding box center [217, 171] width 162 height 23
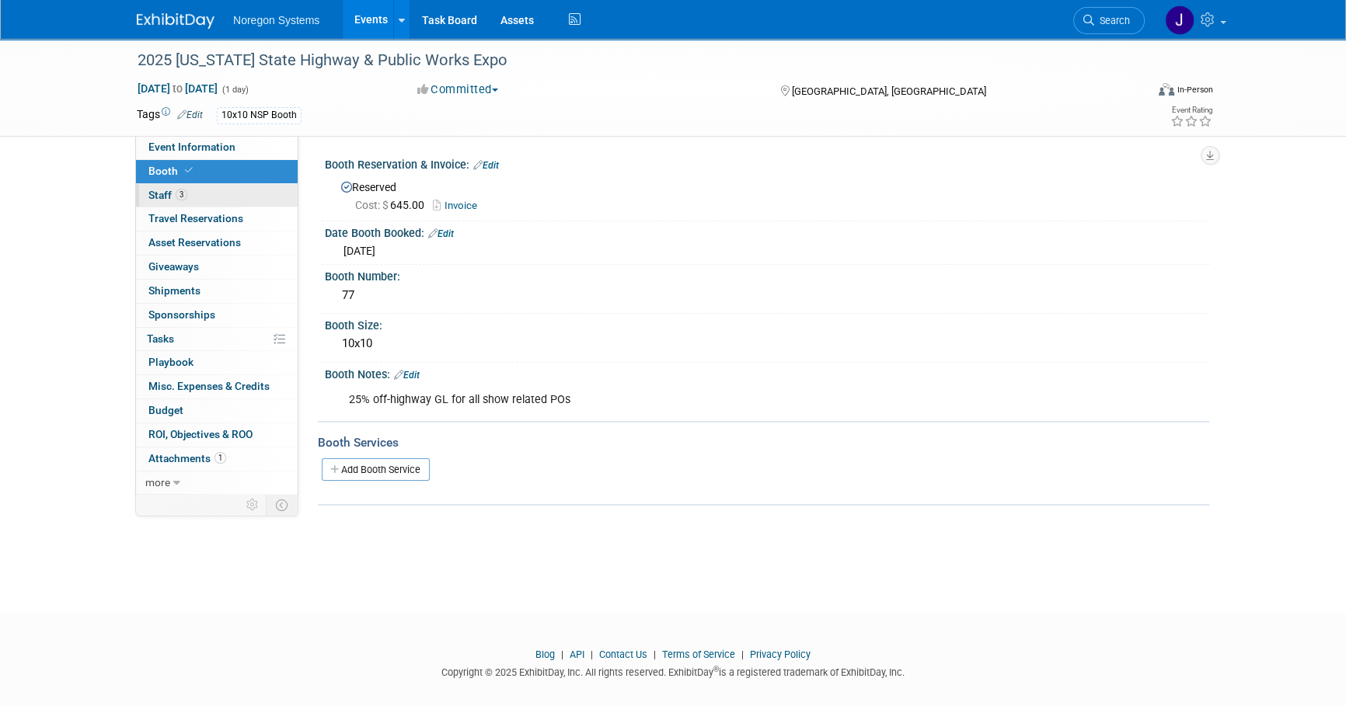
click at [261, 196] on link "3 Staff 3" at bounding box center [217, 195] width 162 height 23
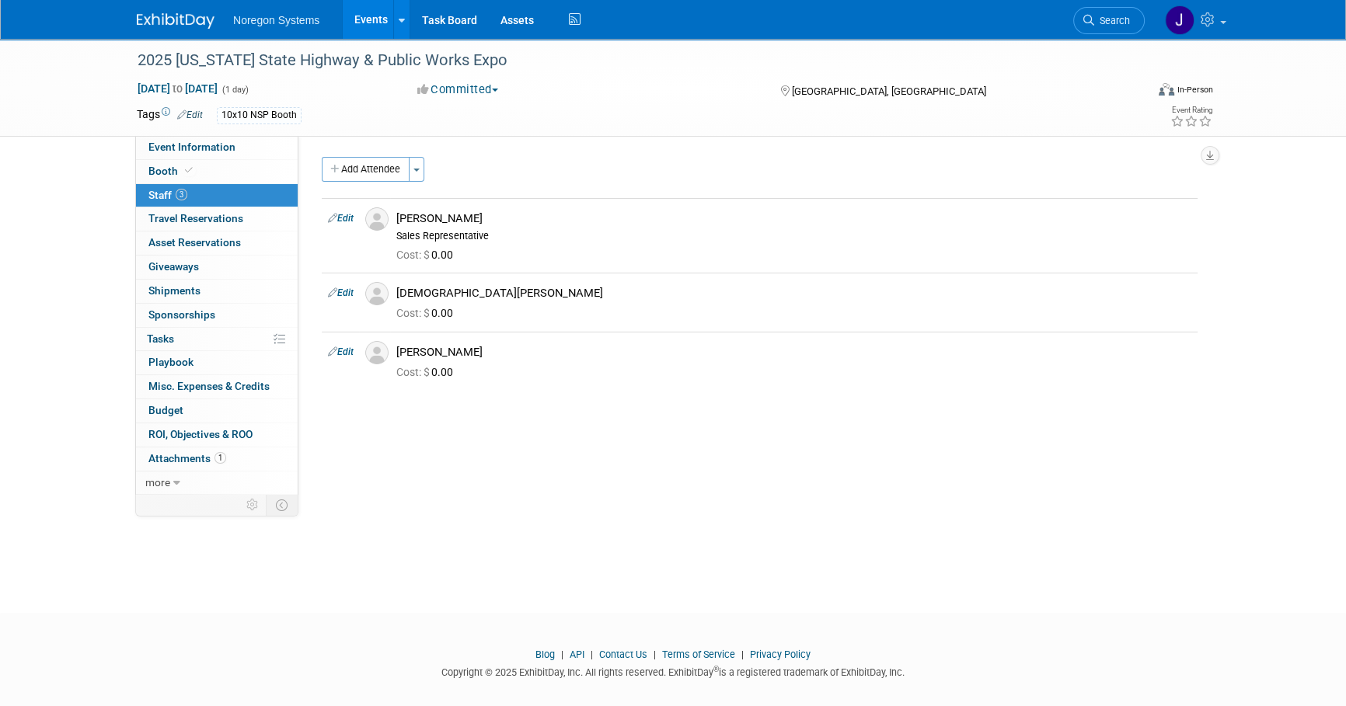
click at [211, 25] on img at bounding box center [176, 21] width 78 height 16
